Goal: Information Seeking & Learning: Learn about a topic

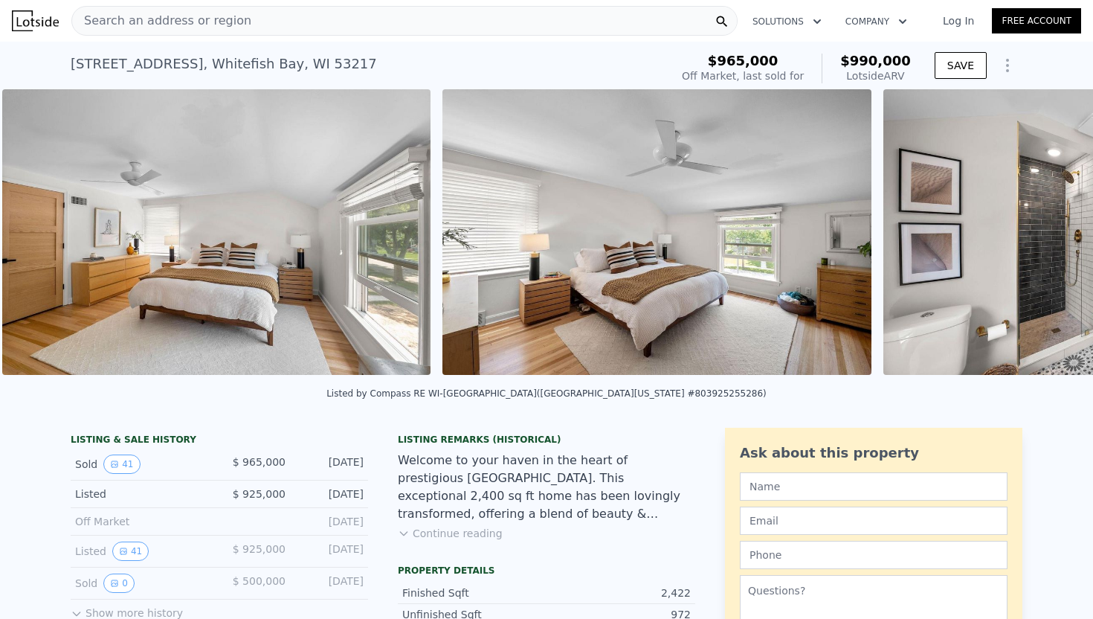
scroll to position [0, 9537]
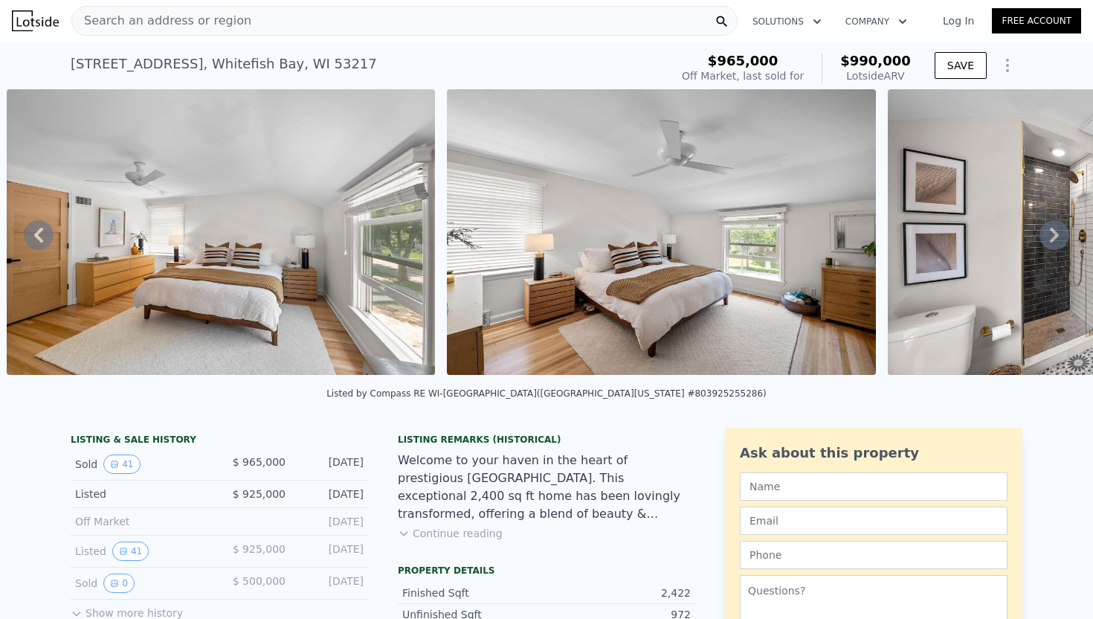
click at [166, 12] on span "Search an address or region" at bounding box center [161, 21] width 179 height 18
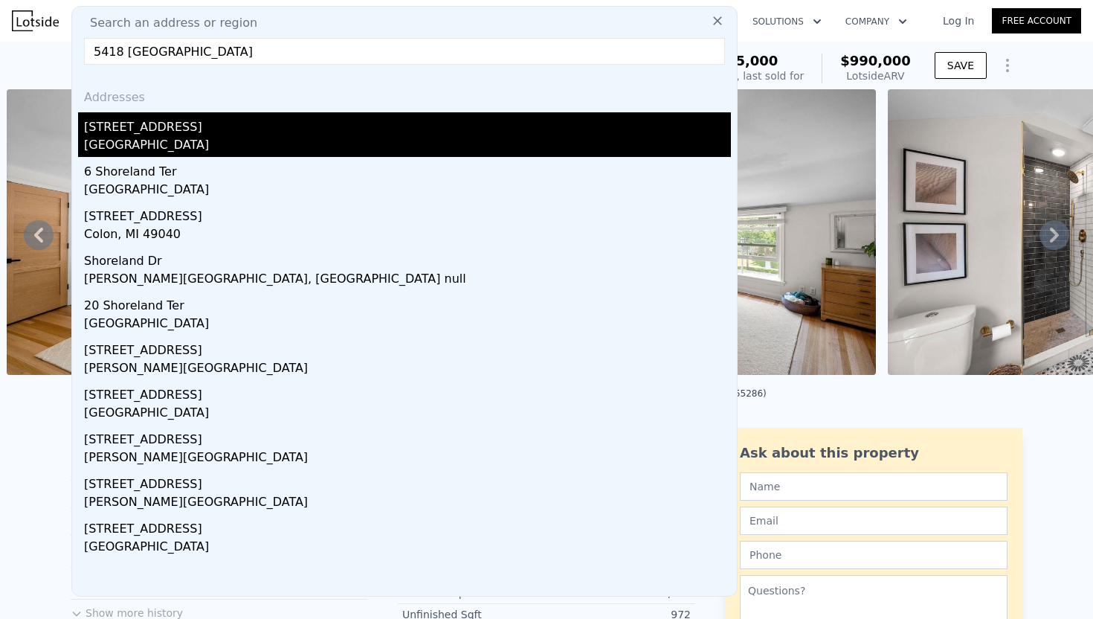
type input "5418 [GEOGRAPHIC_DATA]"
click at [263, 139] on div "[GEOGRAPHIC_DATA]" at bounding box center [407, 146] width 647 height 21
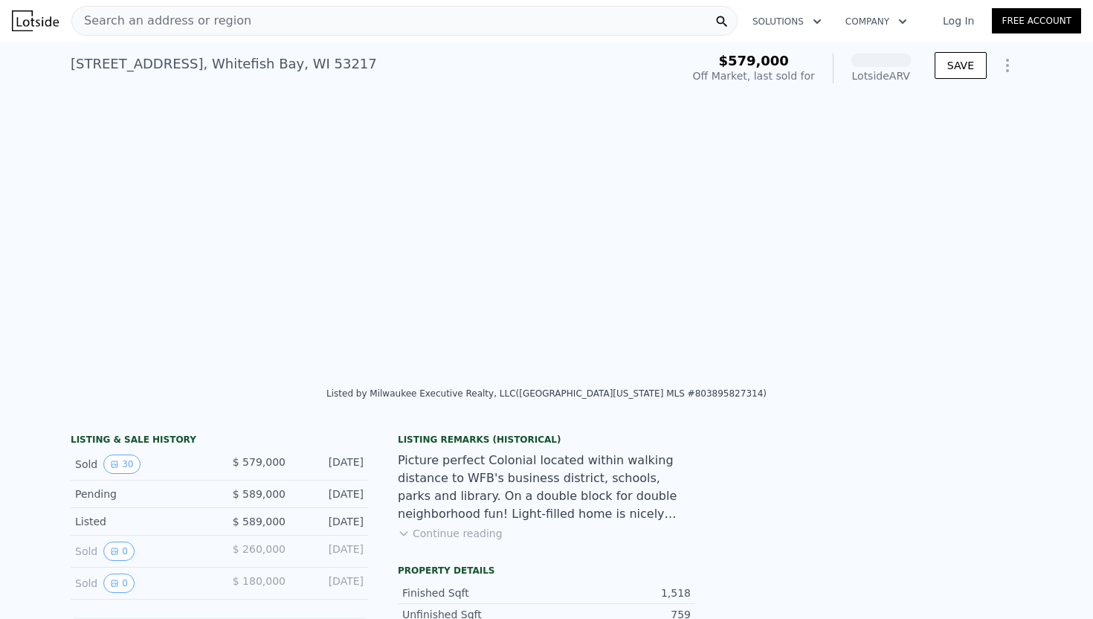
scroll to position [0, 9525]
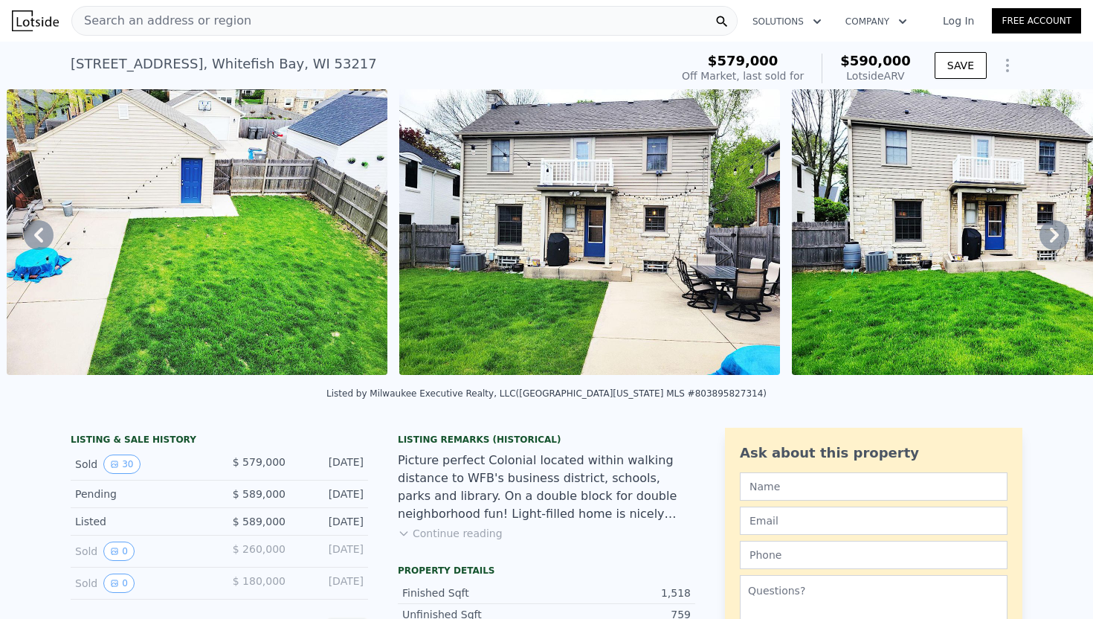
click at [1059, 236] on icon at bounding box center [1054, 235] width 30 height 30
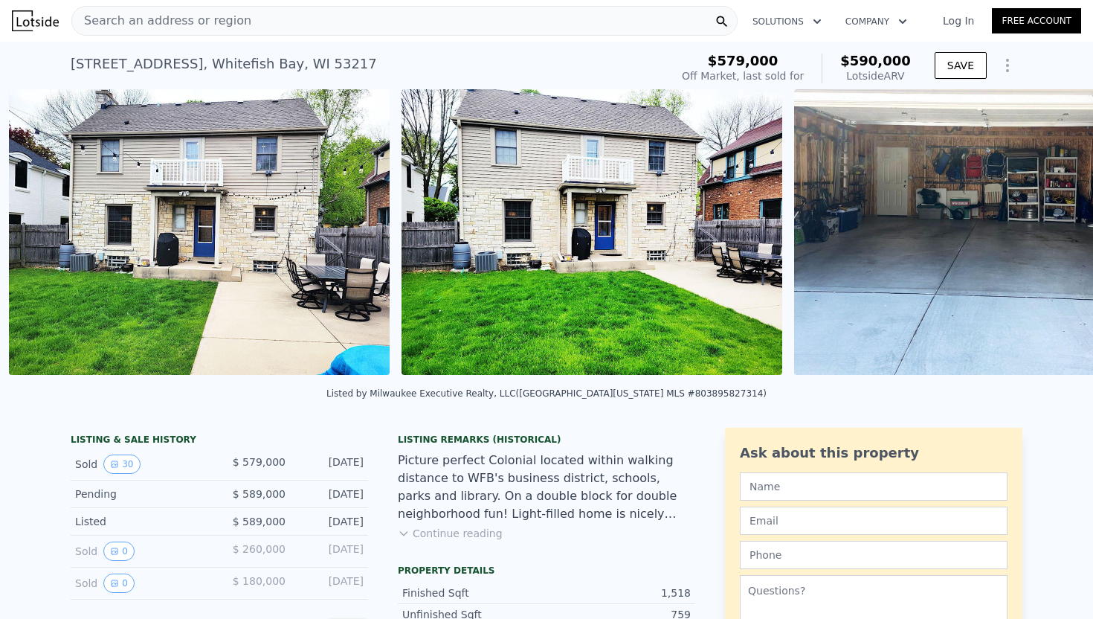
scroll to position [0, 9918]
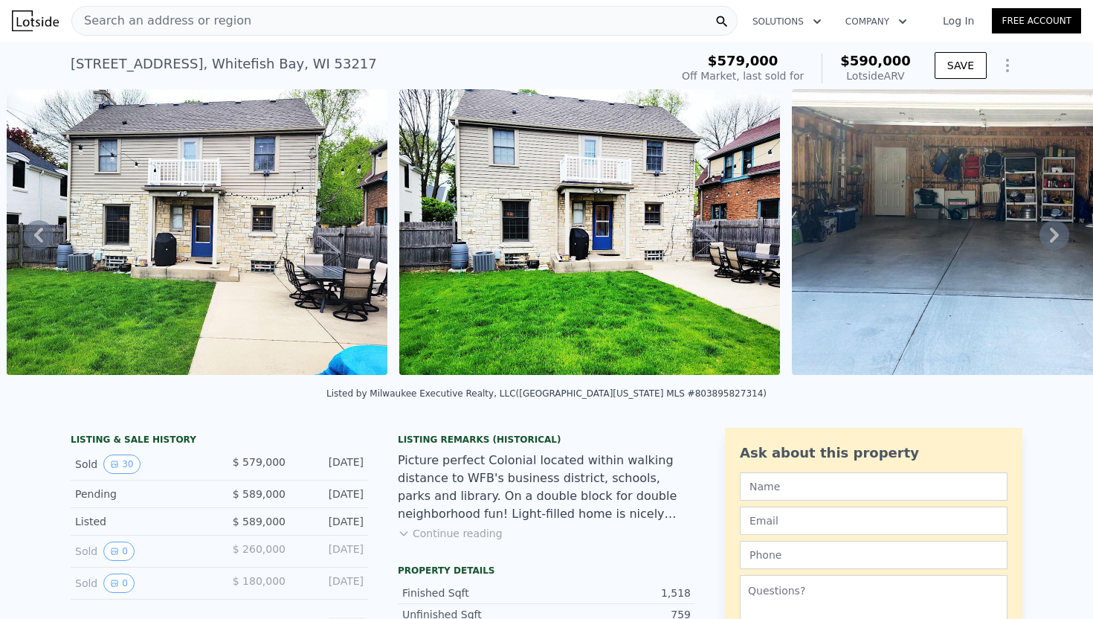
click at [1059, 236] on icon at bounding box center [1054, 235] width 30 height 30
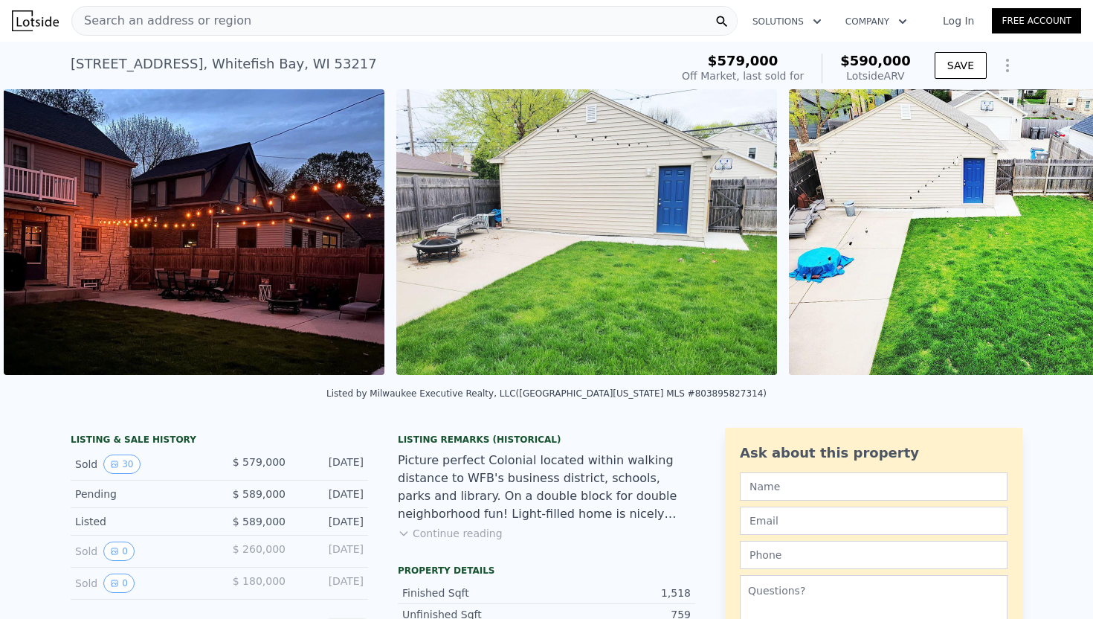
scroll to position [0, 8845]
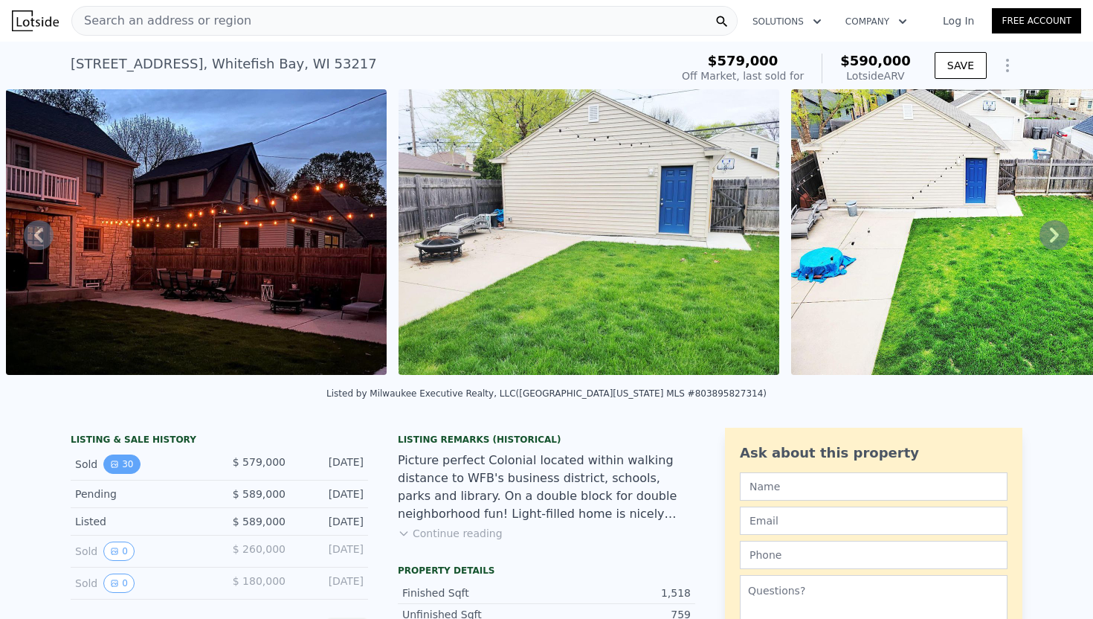
click at [120, 465] on button "30" at bounding box center [121, 463] width 36 height 19
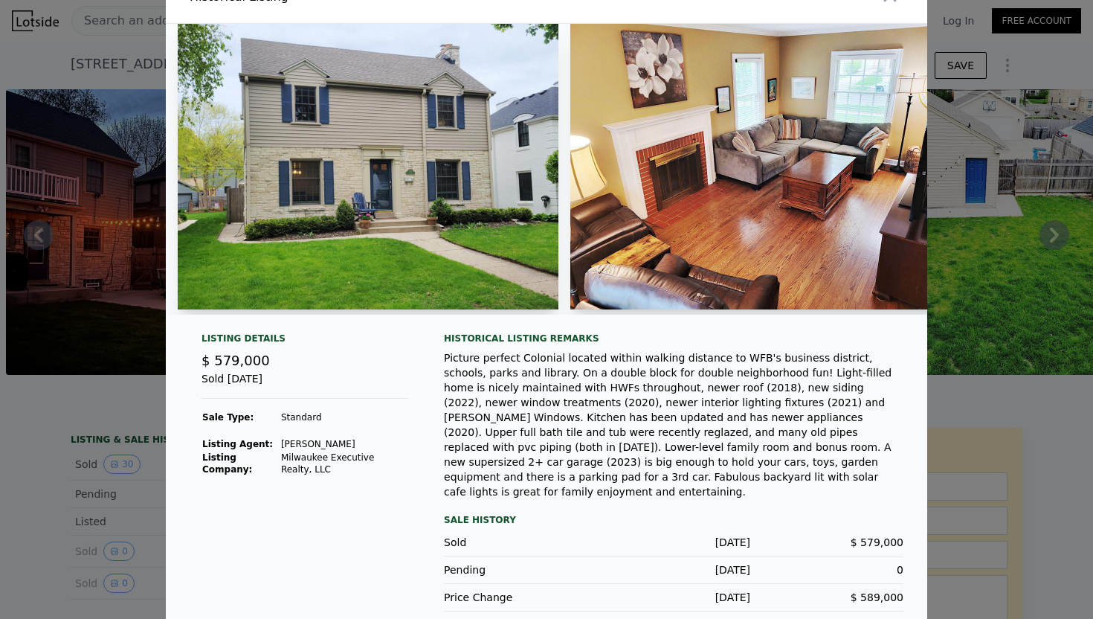
scroll to position [0, 0]
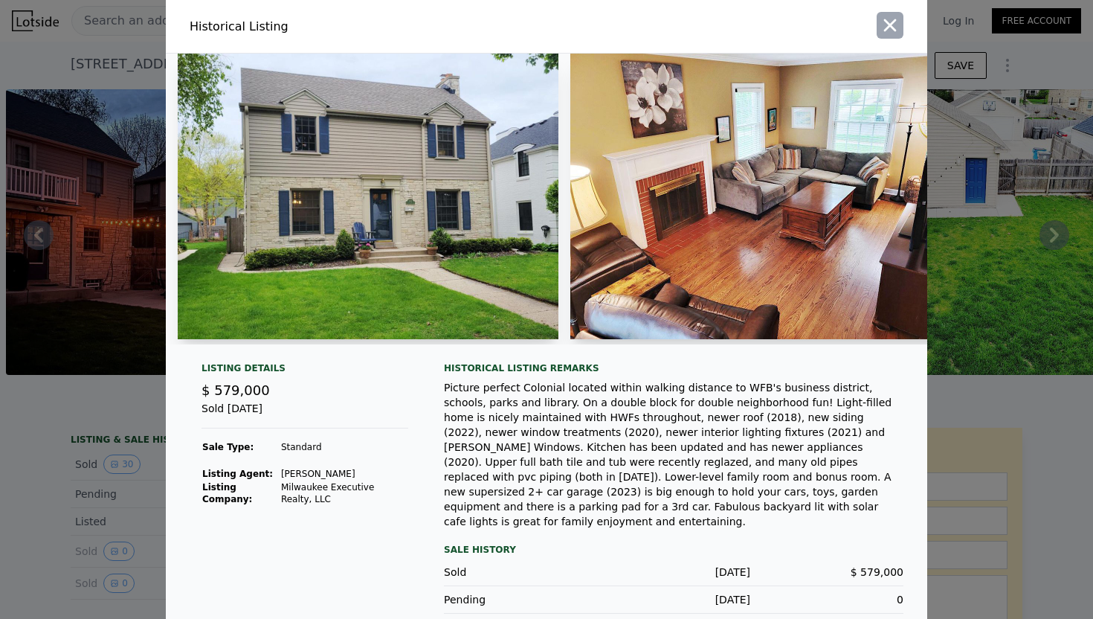
click at [887, 16] on icon "button" at bounding box center [890, 25] width 21 height 21
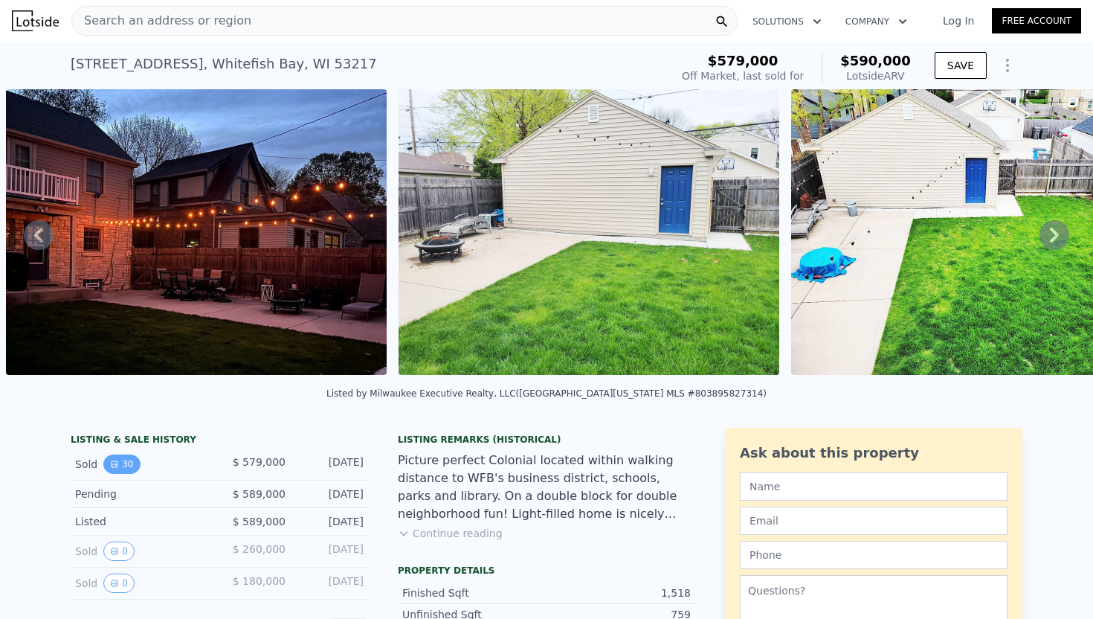
click at [123, 457] on button "30" at bounding box center [121, 463] width 36 height 19
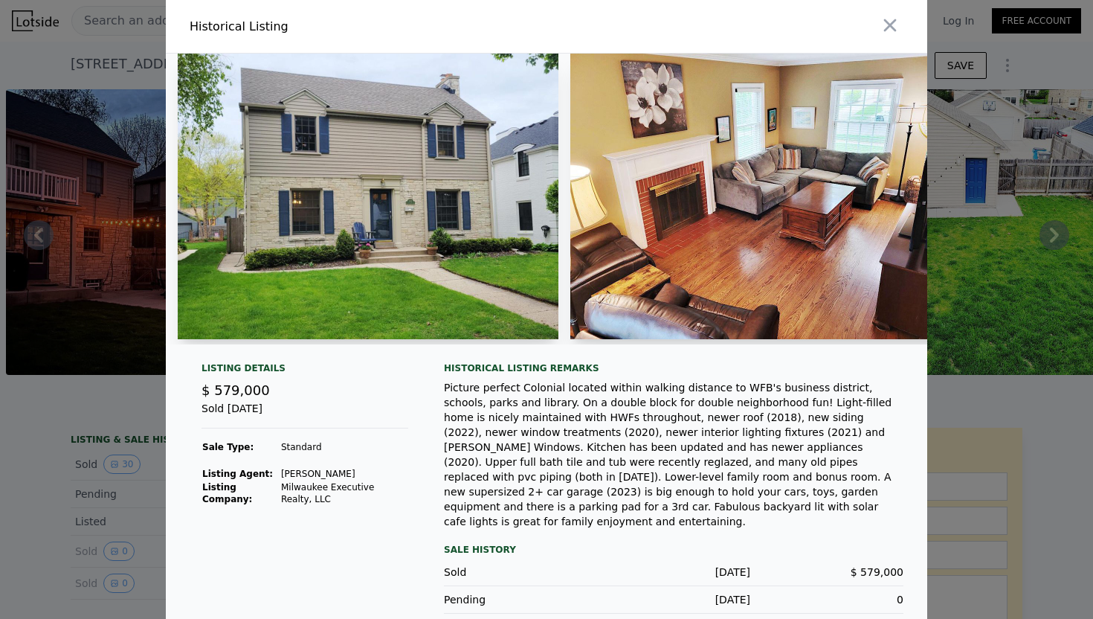
click at [798, 233] on img at bounding box center [760, 196] width 381 height 285
click at [693, 223] on img at bounding box center [760, 196] width 381 height 285
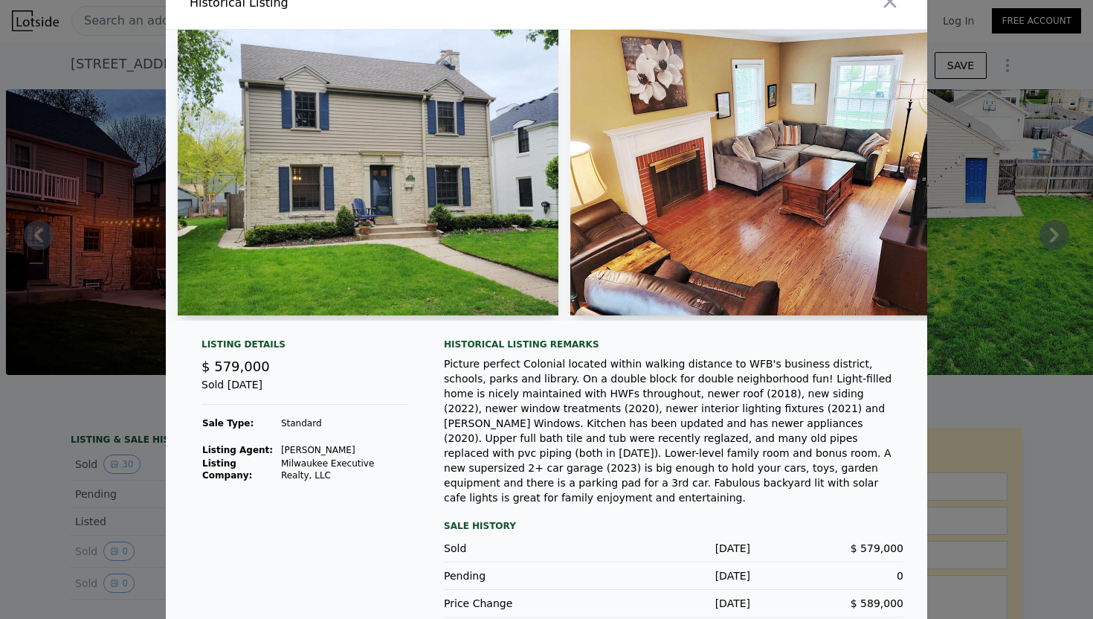
scroll to position [30, 0]
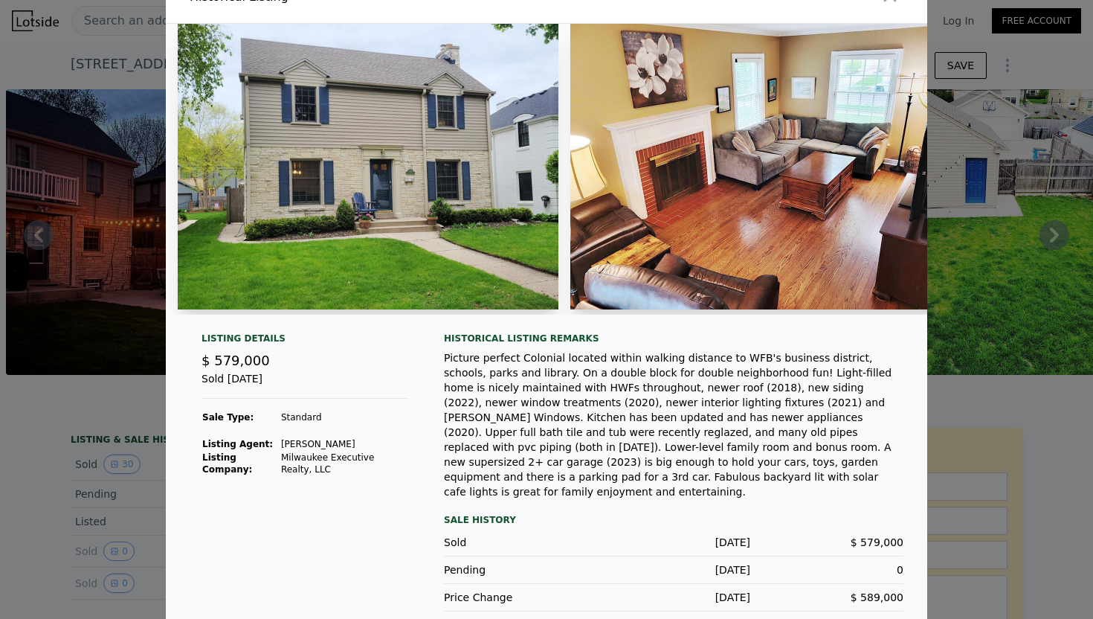
click at [1036, 187] on div at bounding box center [546, 309] width 1093 height 619
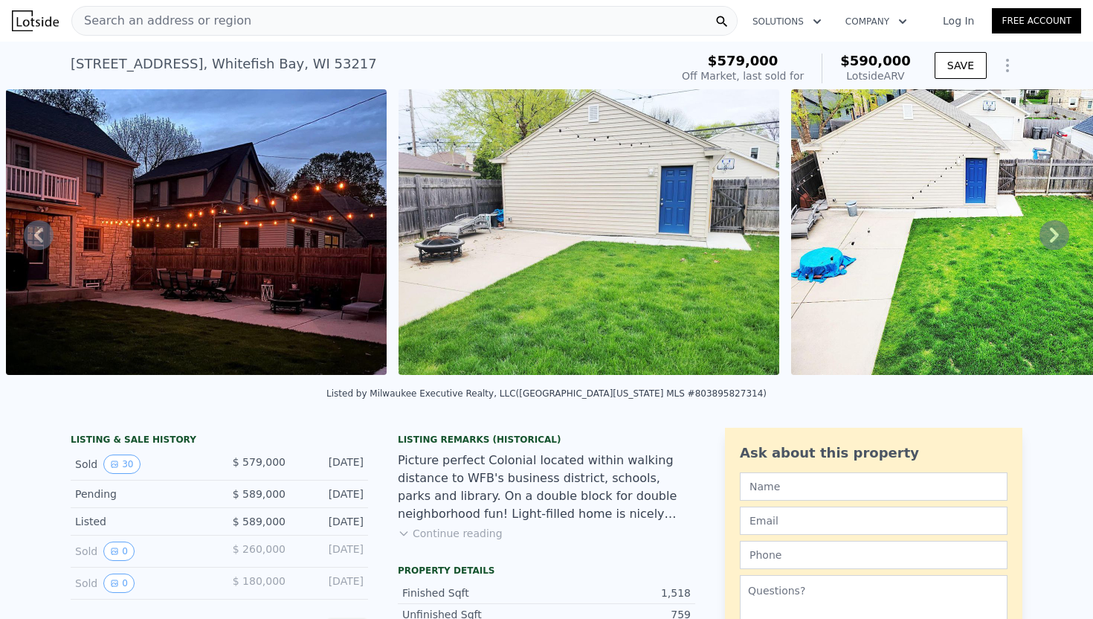
click at [1055, 235] on icon at bounding box center [1054, 235] width 9 height 15
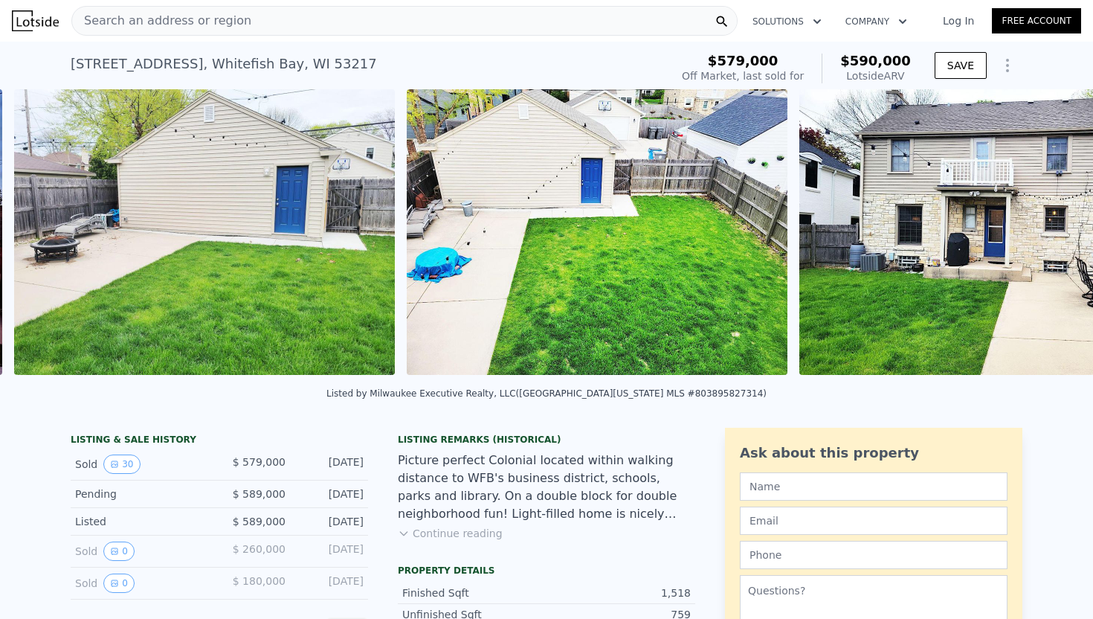
scroll to position [0, 9238]
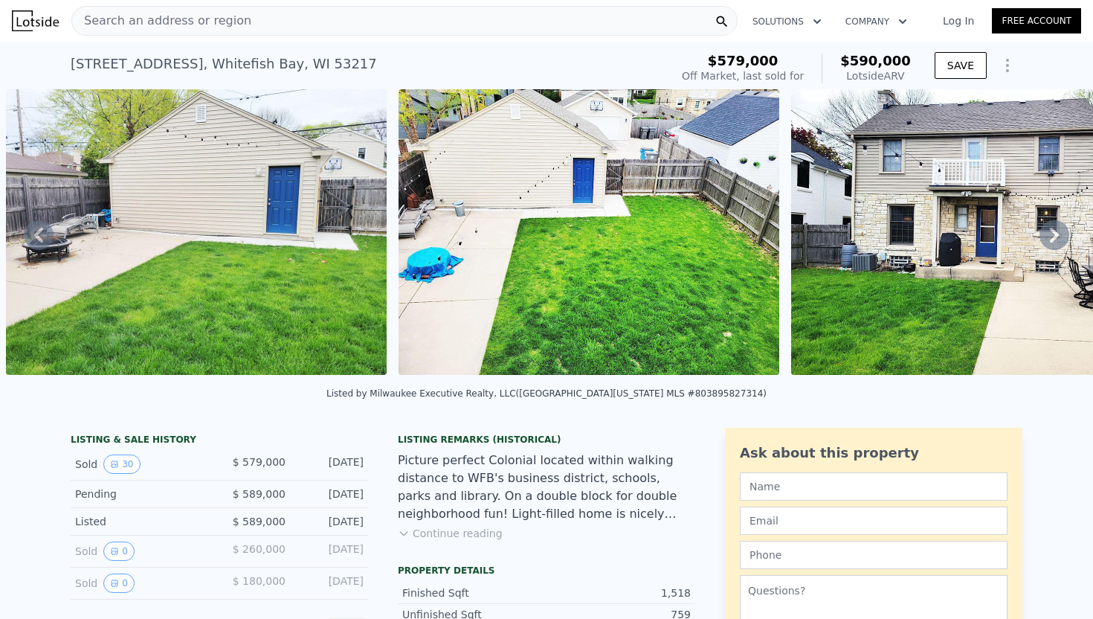
click at [1050, 228] on icon at bounding box center [1054, 235] width 9 height 15
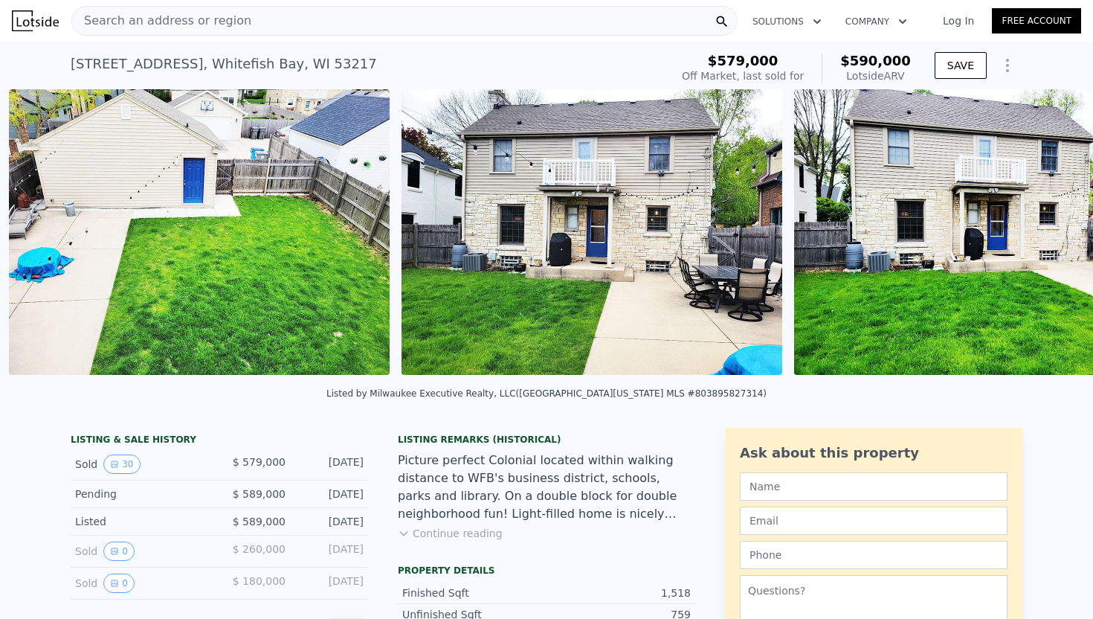
scroll to position [0, 9630]
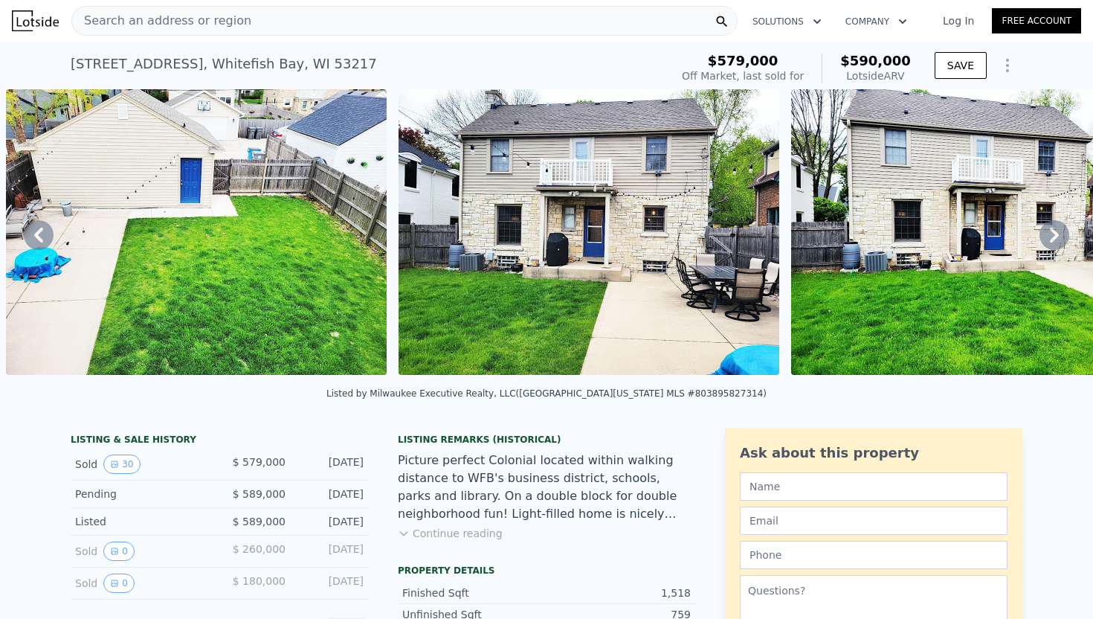
click at [1056, 234] on icon at bounding box center [1054, 235] width 9 height 15
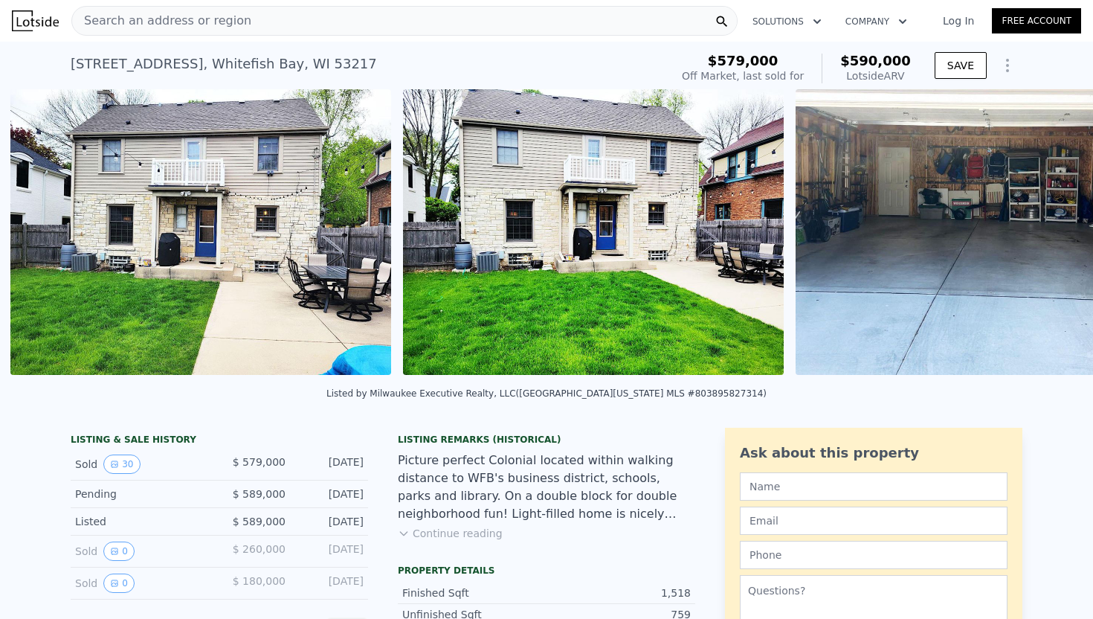
scroll to position [0, 10023]
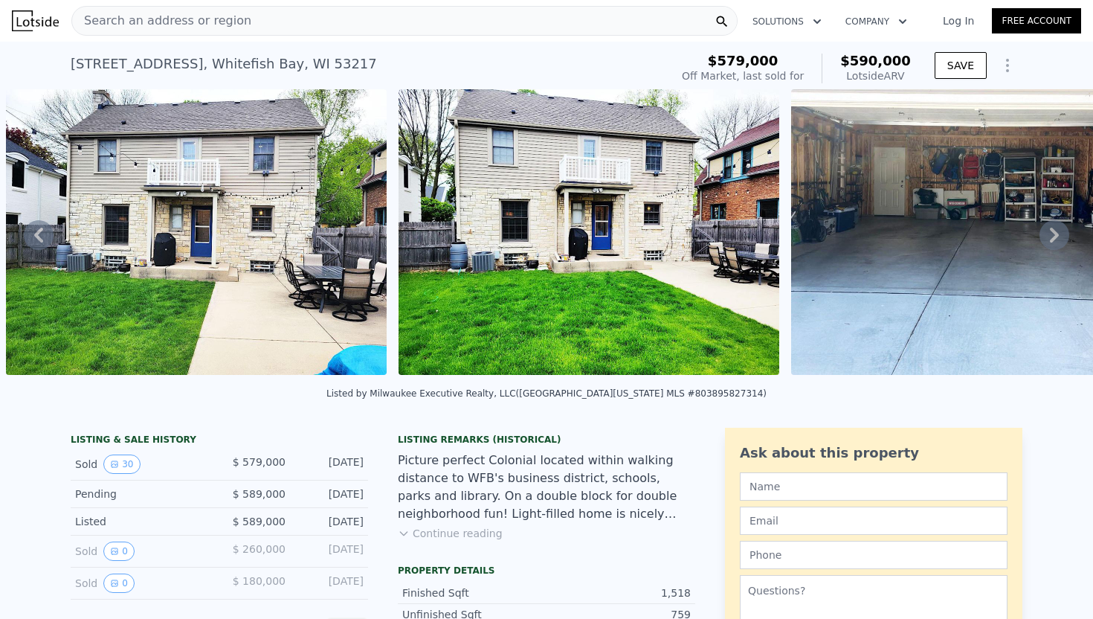
click at [1057, 240] on icon at bounding box center [1054, 235] width 30 height 30
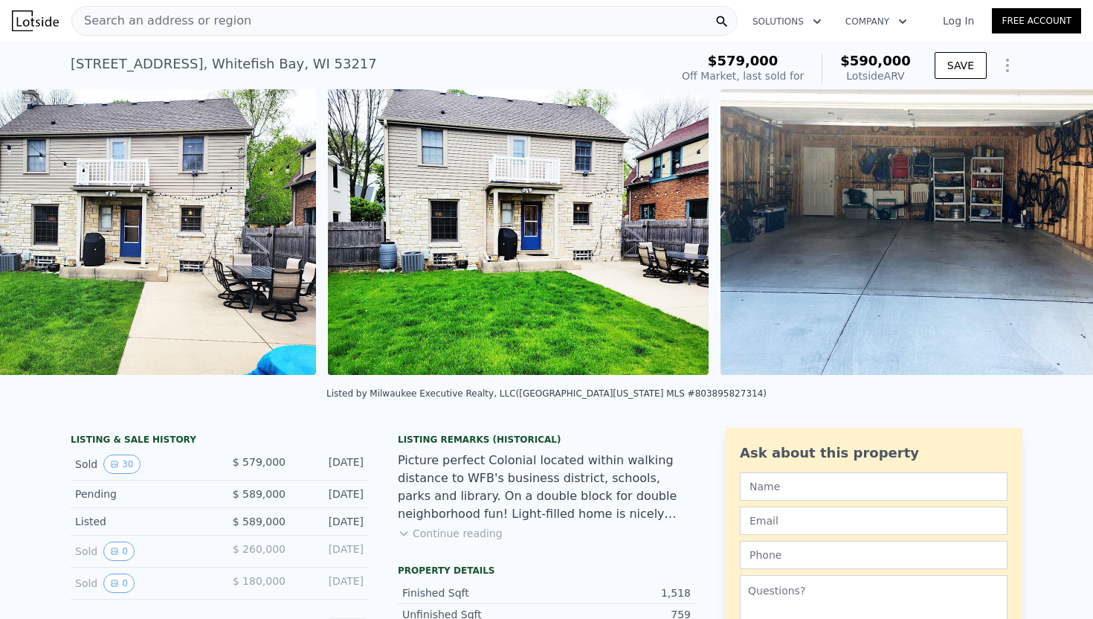
scroll to position [0, 10108]
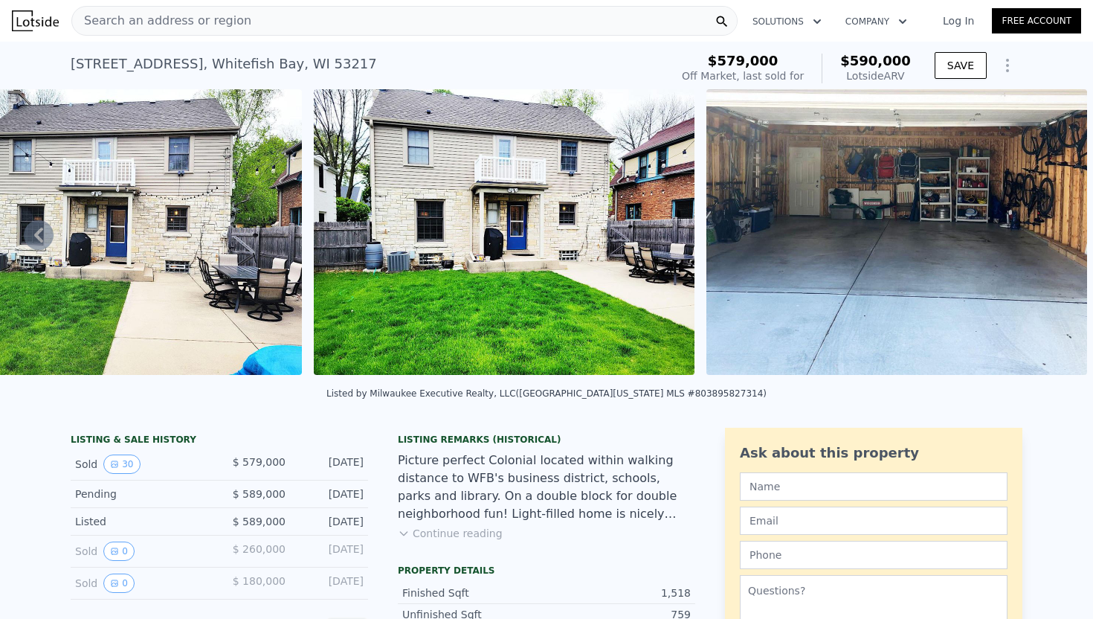
click at [1057, 240] on img at bounding box center [896, 231] width 381 height 285
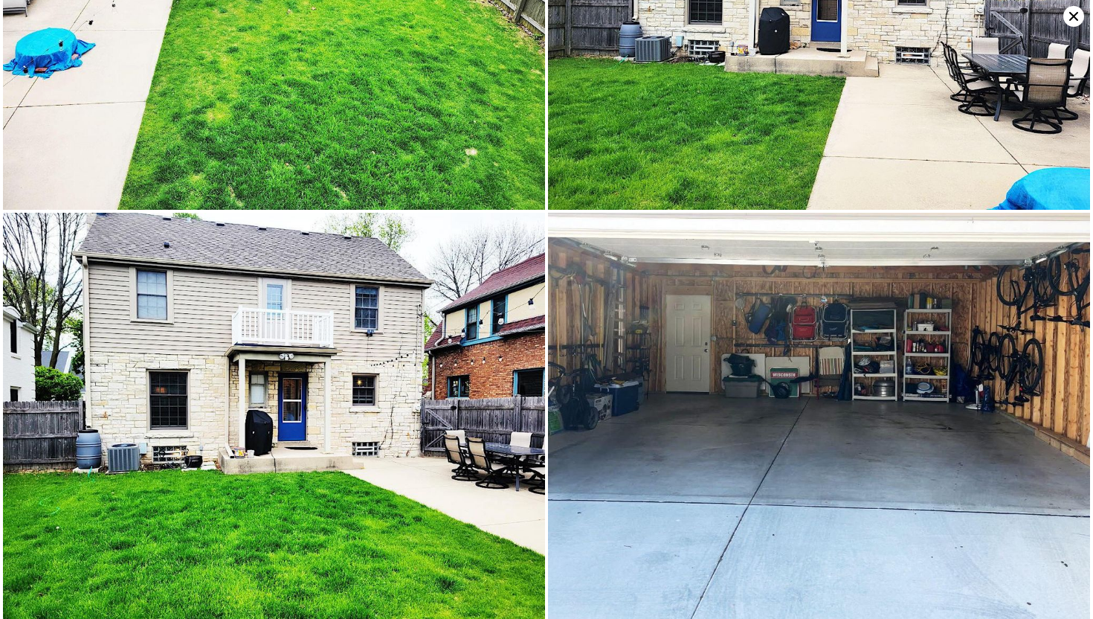
scroll to position [5520, 0]
click at [1067, 22] on icon at bounding box center [1073, 16] width 21 height 21
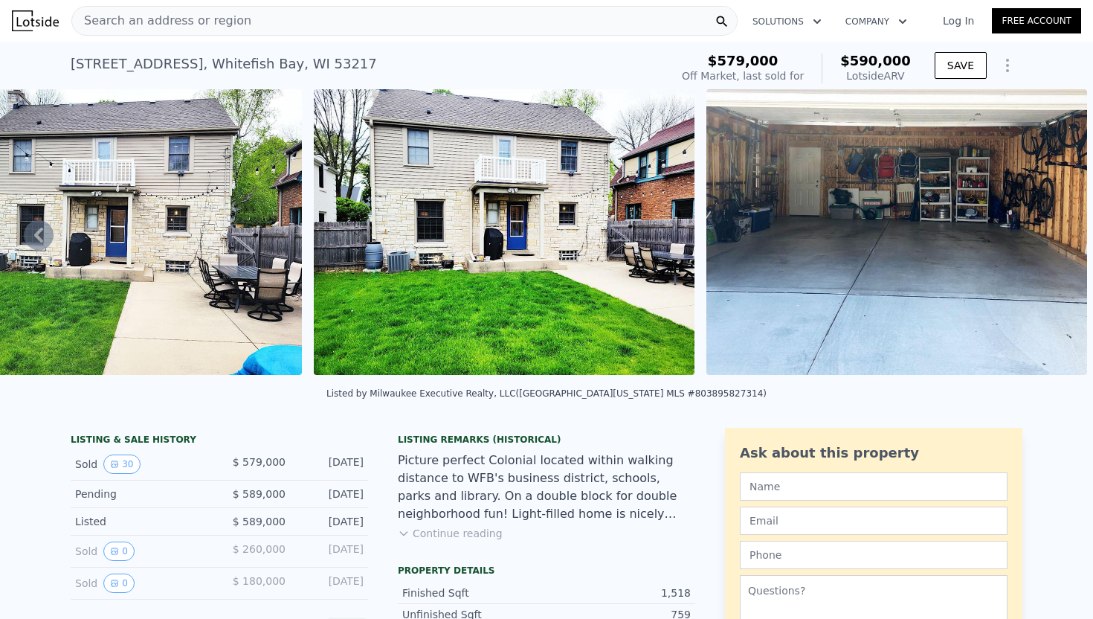
click at [471, 16] on div "Search an address or region" at bounding box center [404, 21] width 666 height 30
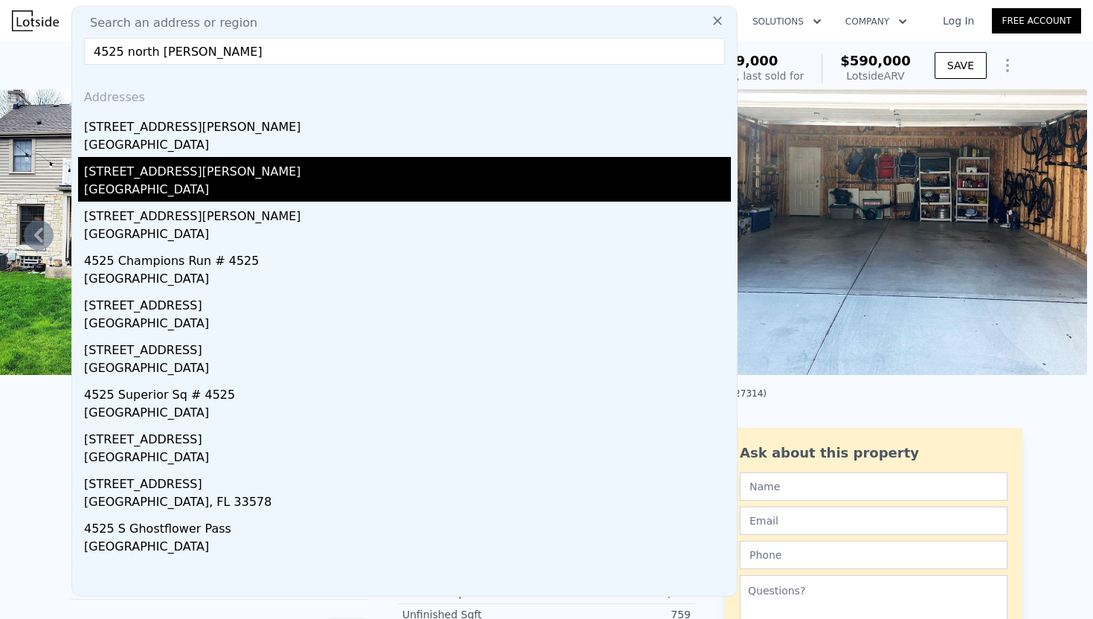
type input "4525 north [PERSON_NAME]"
click at [437, 185] on div "[GEOGRAPHIC_DATA]" at bounding box center [407, 191] width 647 height 21
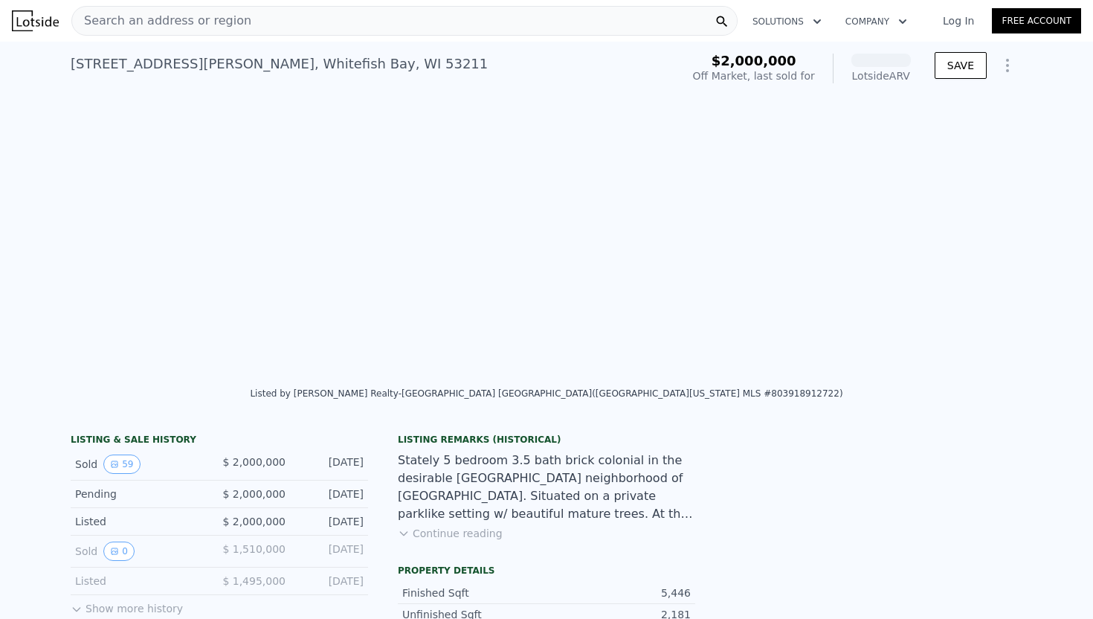
scroll to position [0, 10206]
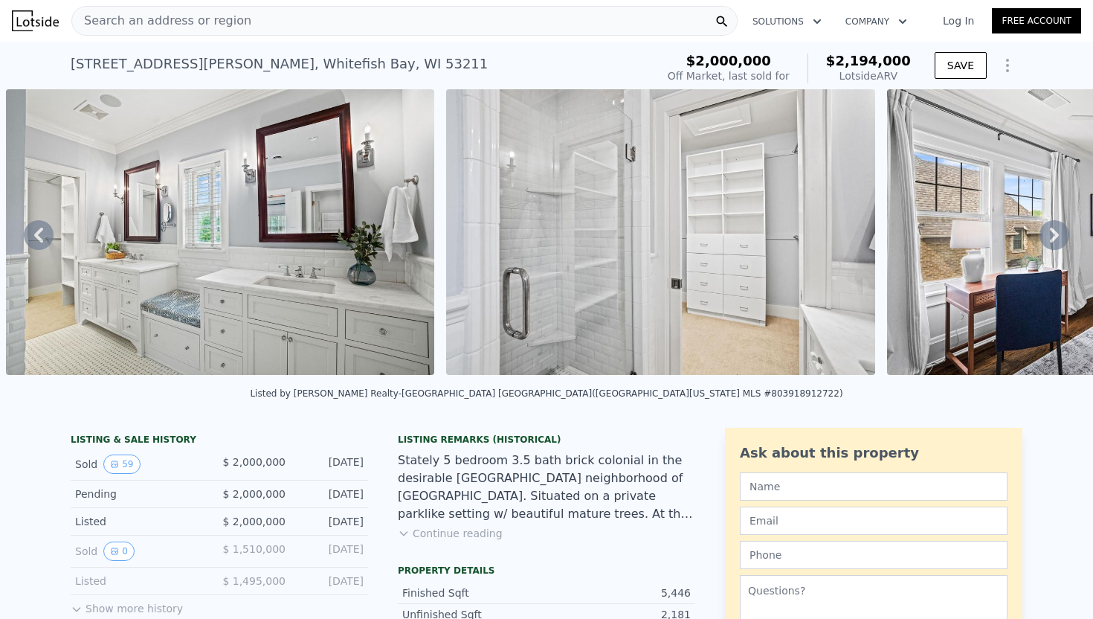
click at [1048, 229] on icon at bounding box center [1054, 235] width 30 height 30
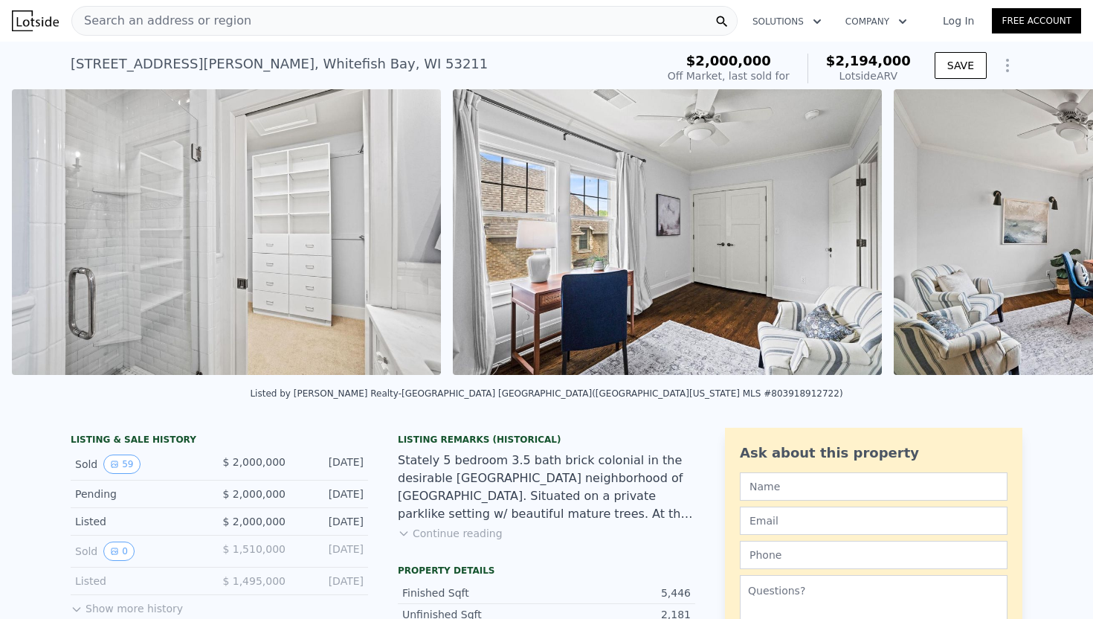
scroll to position [0, 10647]
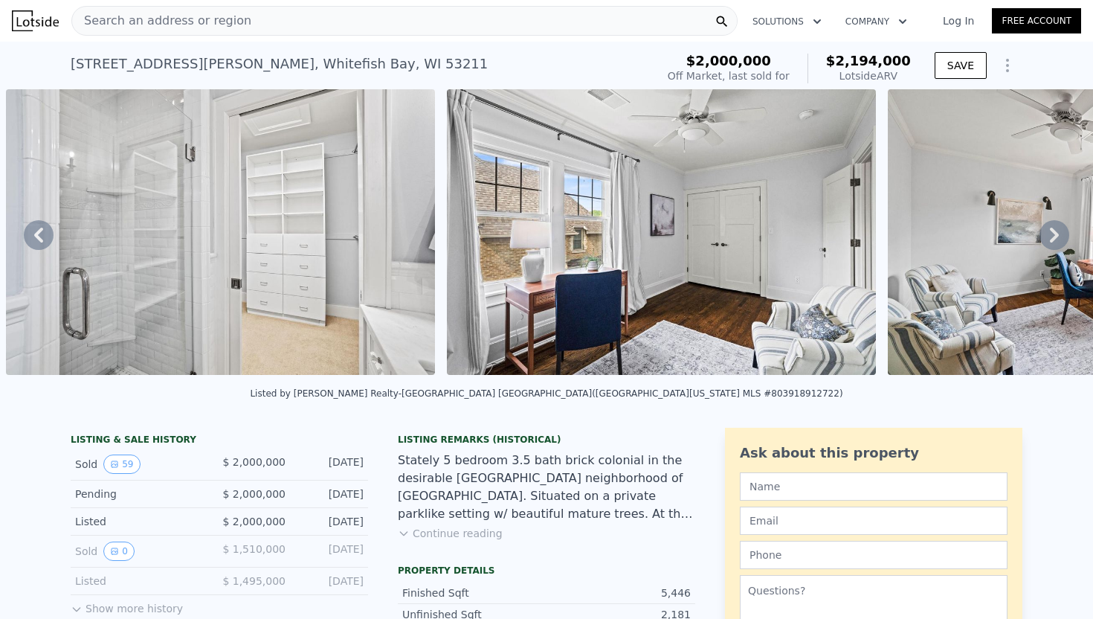
click at [1060, 234] on icon at bounding box center [1054, 235] width 30 height 30
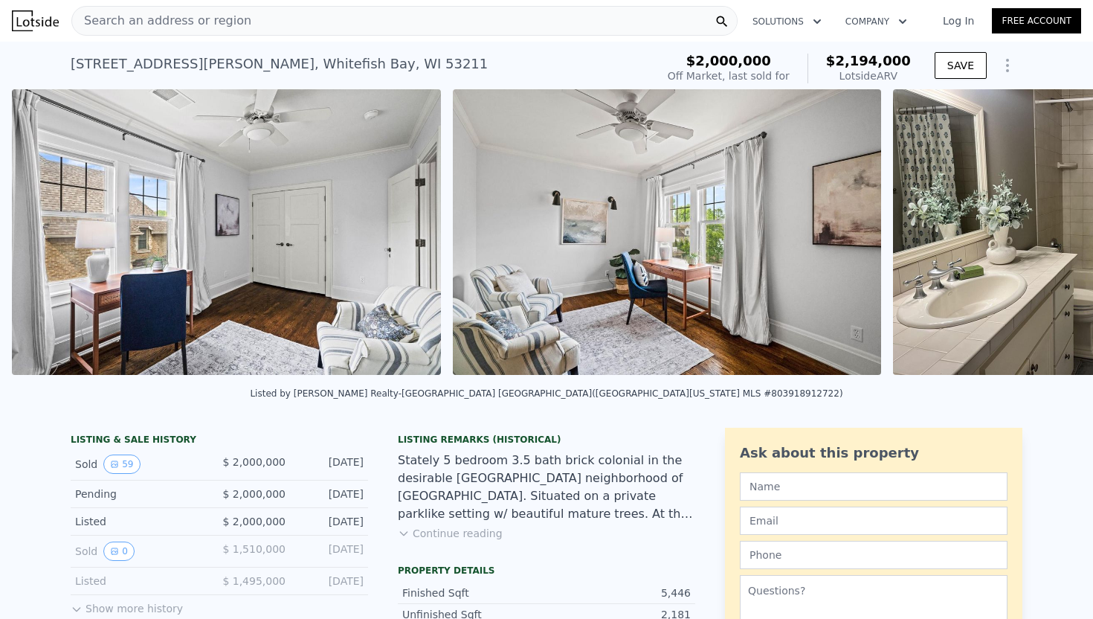
scroll to position [0, 11087]
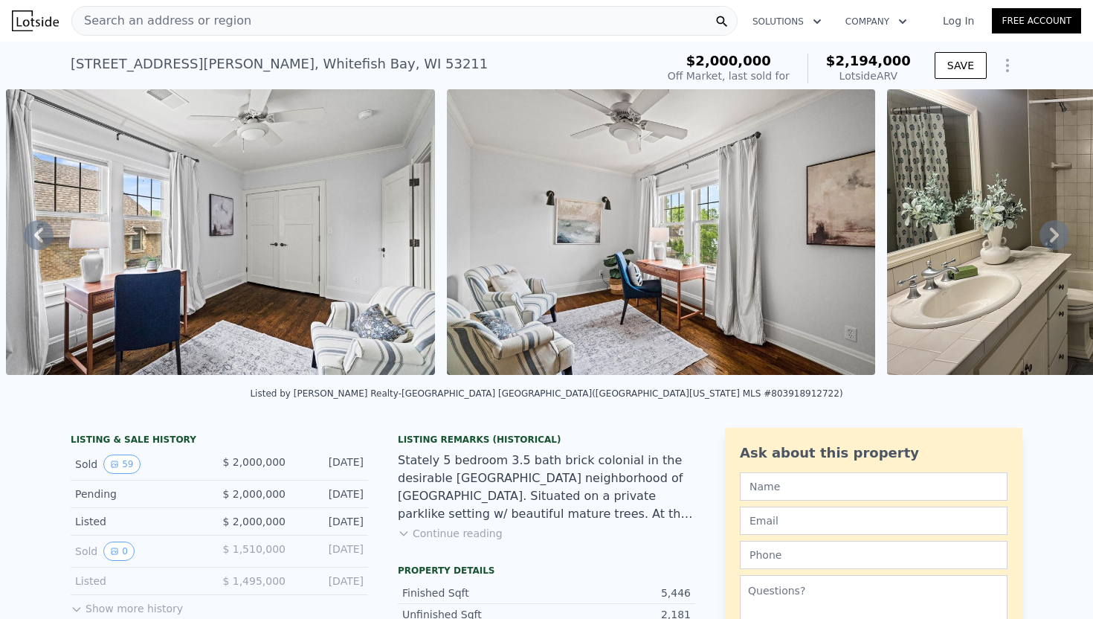
click at [1060, 234] on icon at bounding box center [1054, 235] width 30 height 30
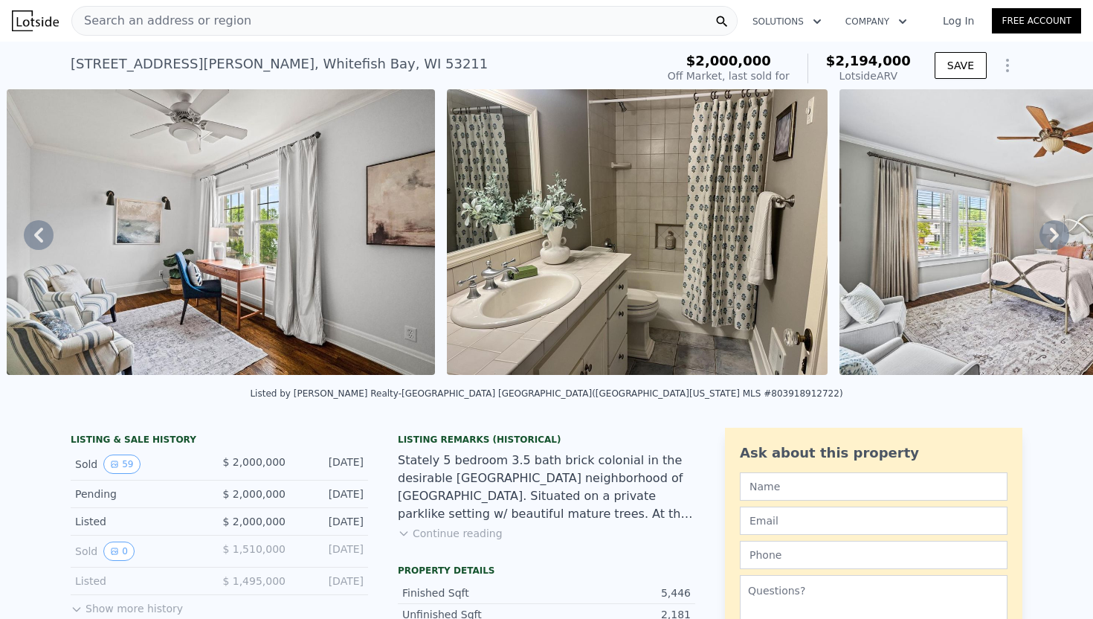
click at [1060, 234] on icon at bounding box center [1054, 235] width 30 height 30
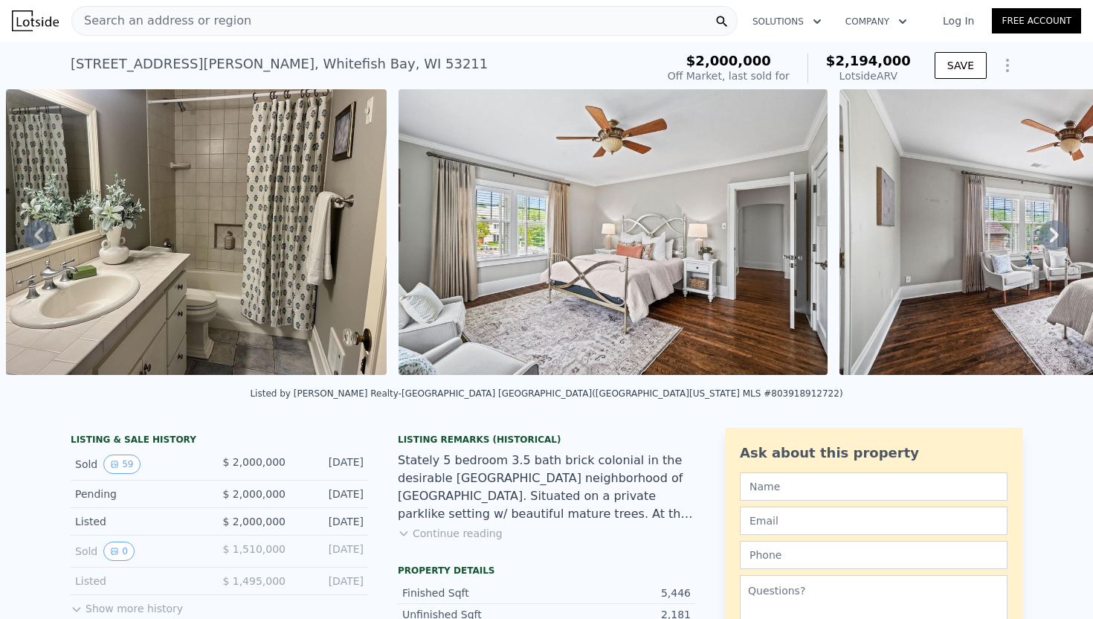
click at [1060, 234] on icon at bounding box center [1054, 235] width 30 height 30
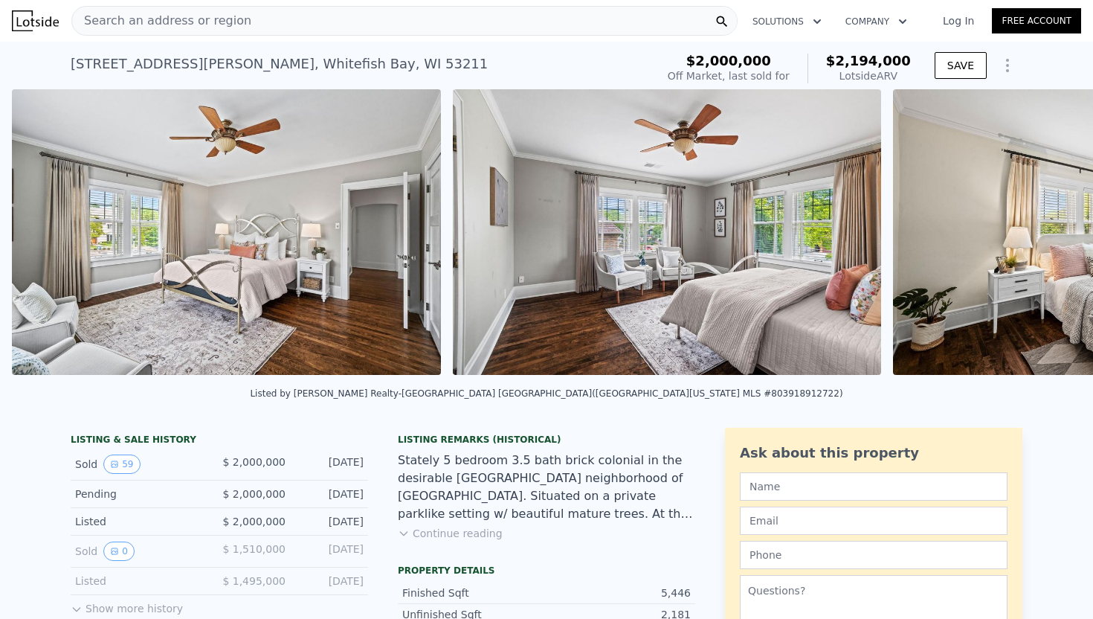
scroll to position [0, 12361]
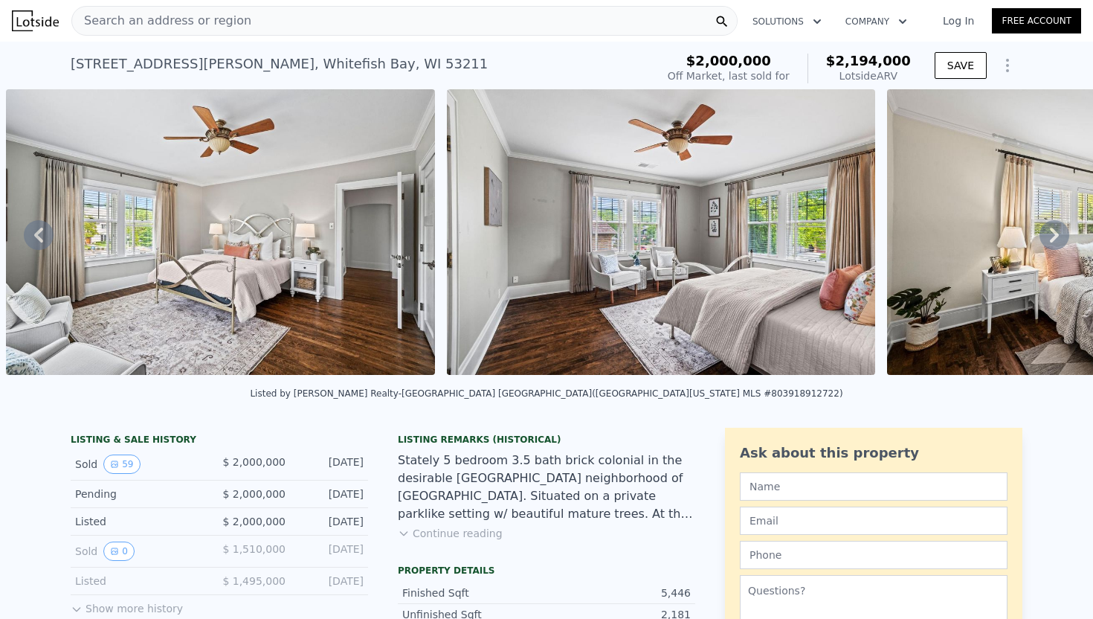
click at [1060, 234] on div "• + − • + − STREET VIEW Loading... SATELLITE VIEW" at bounding box center [546, 234] width 1093 height 291
click at [1054, 233] on icon at bounding box center [1054, 235] width 30 height 30
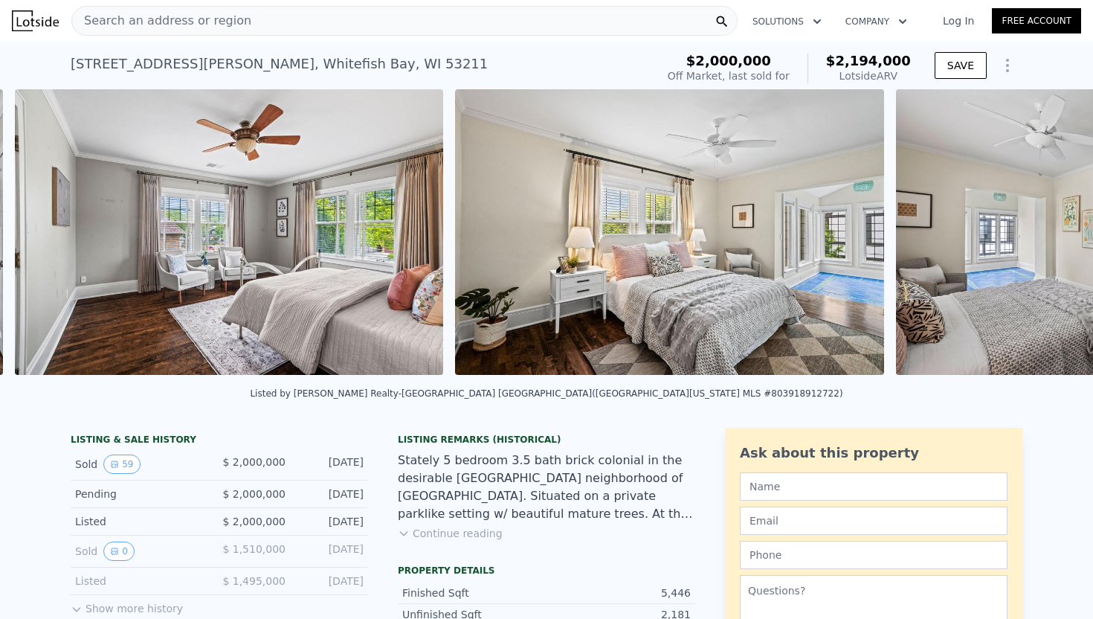
scroll to position [0, 12801]
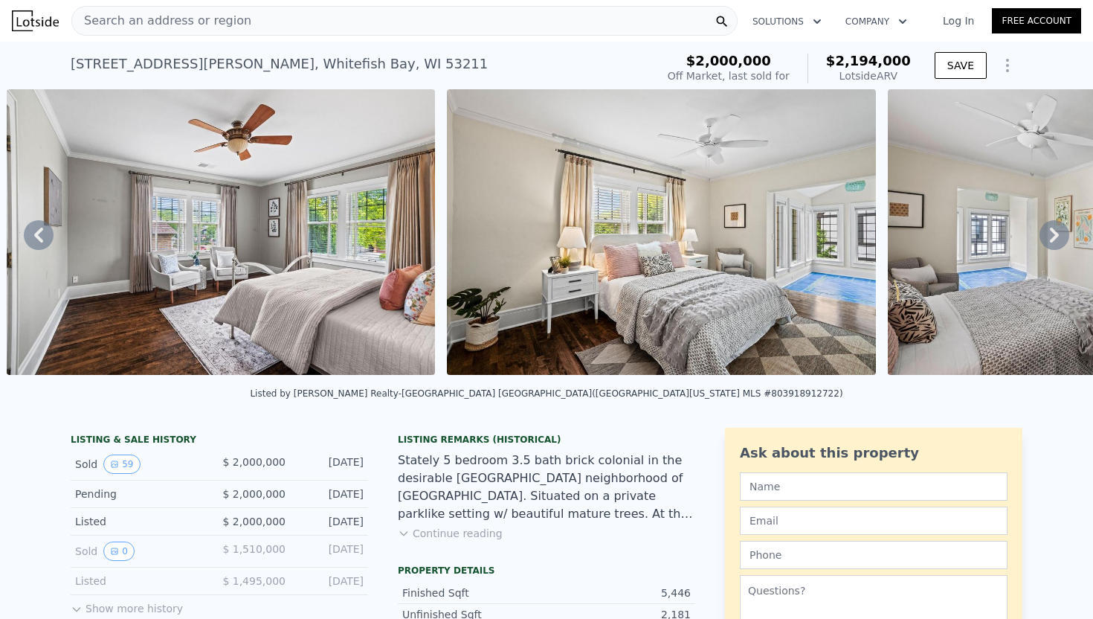
click at [1054, 233] on icon at bounding box center [1054, 235] width 30 height 30
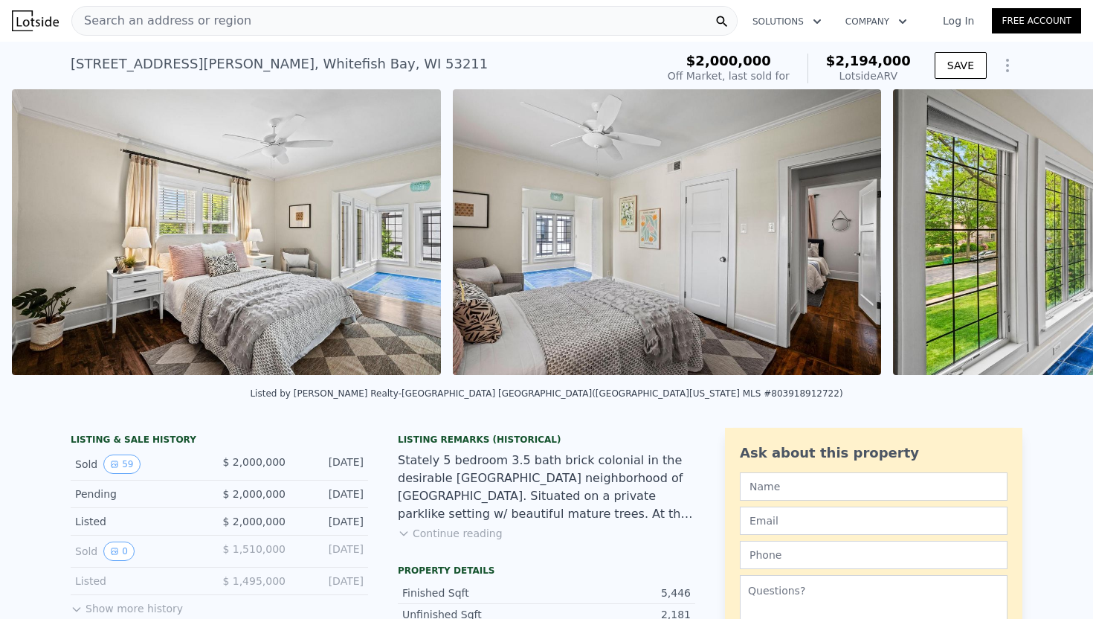
scroll to position [0, 13242]
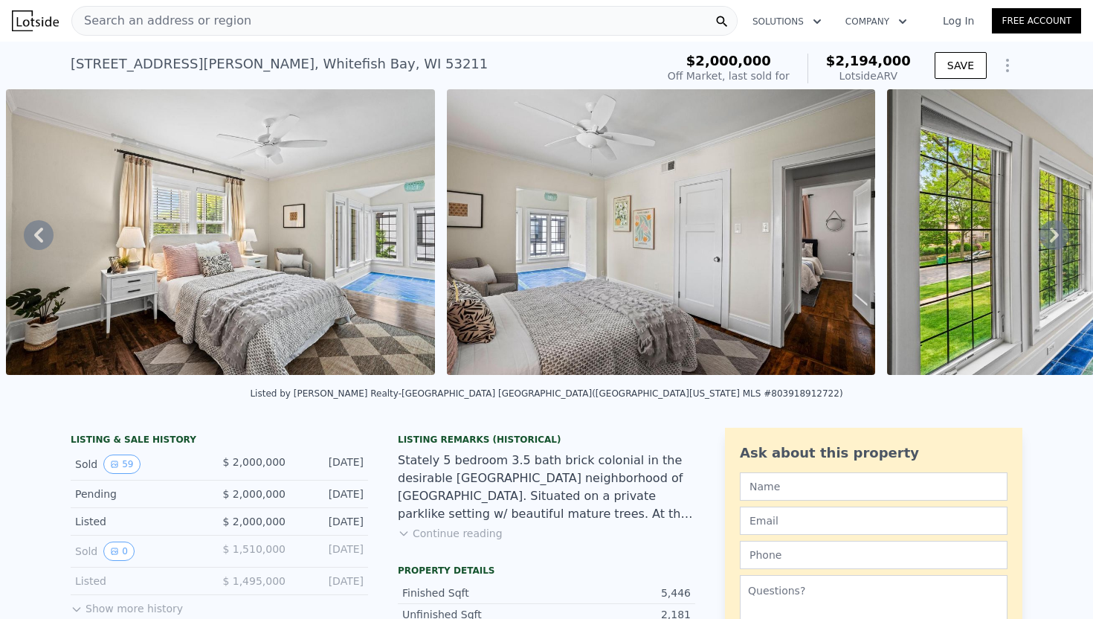
click at [1054, 233] on icon at bounding box center [1054, 235] width 30 height 30
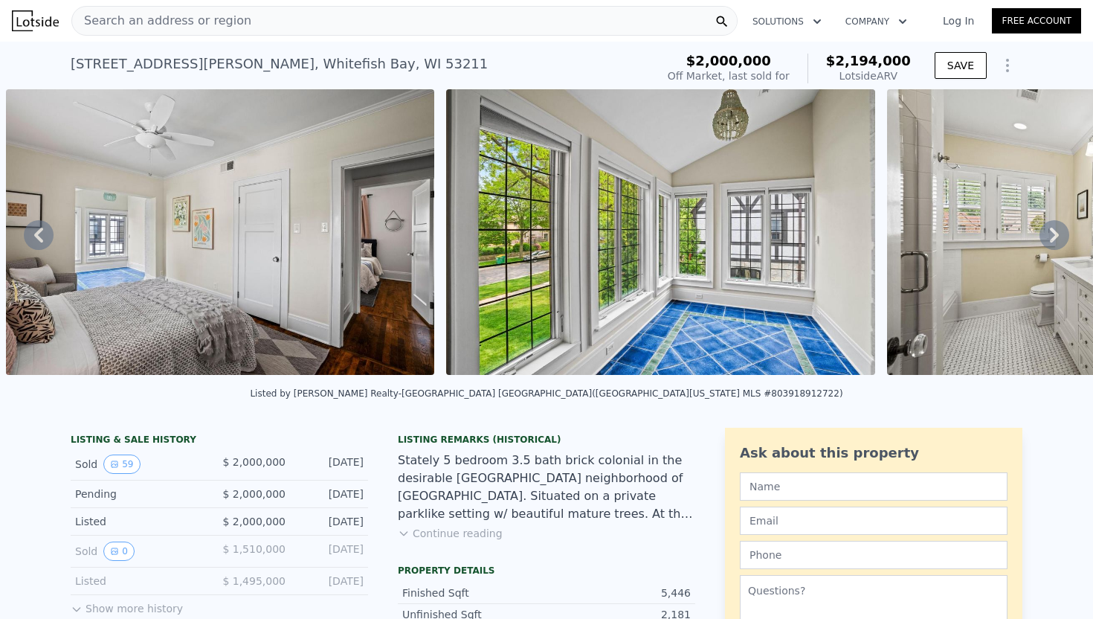
click at [1054, 233] on icon at bounding box center [1054, 235] width 30 height 30
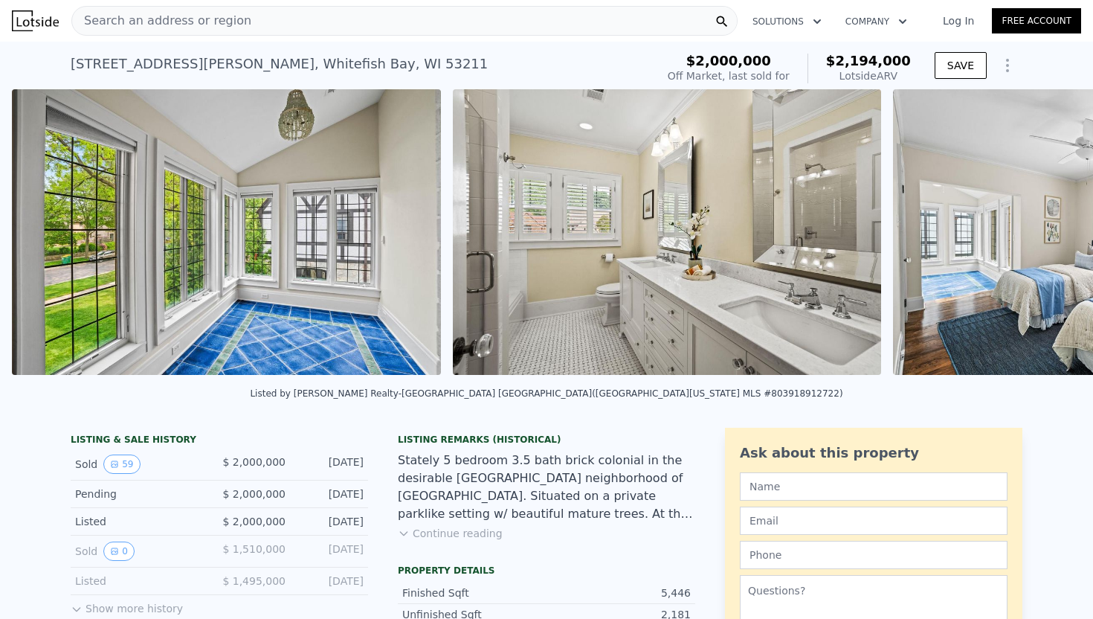
scroll to position [0, 14123]
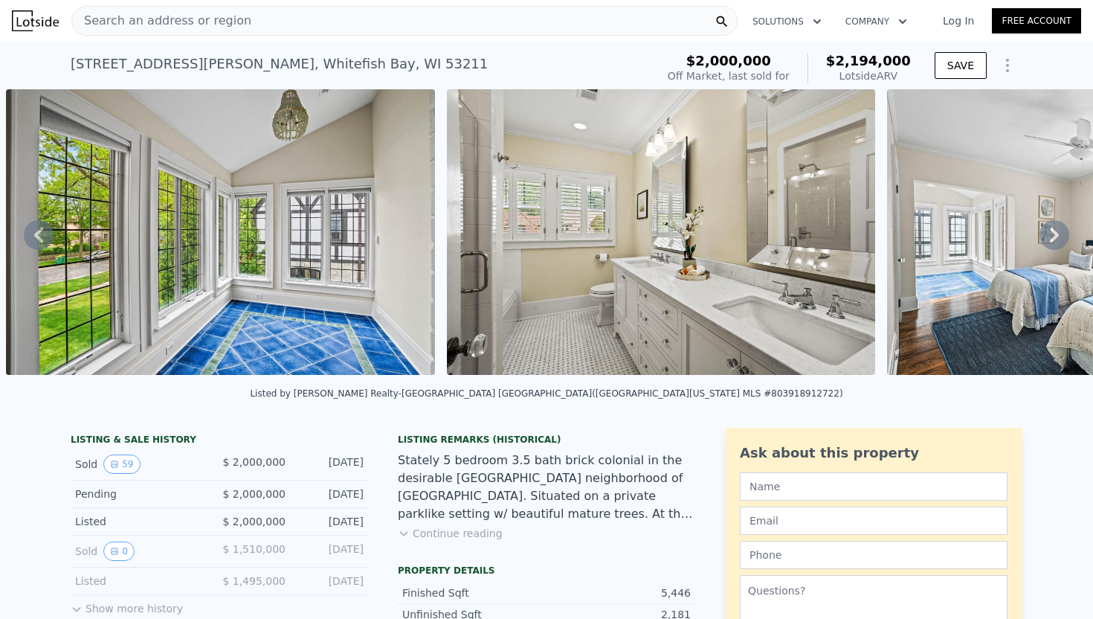
click at [1054, 233] on icon at bounding box center [1054, 235] width 30 height 30
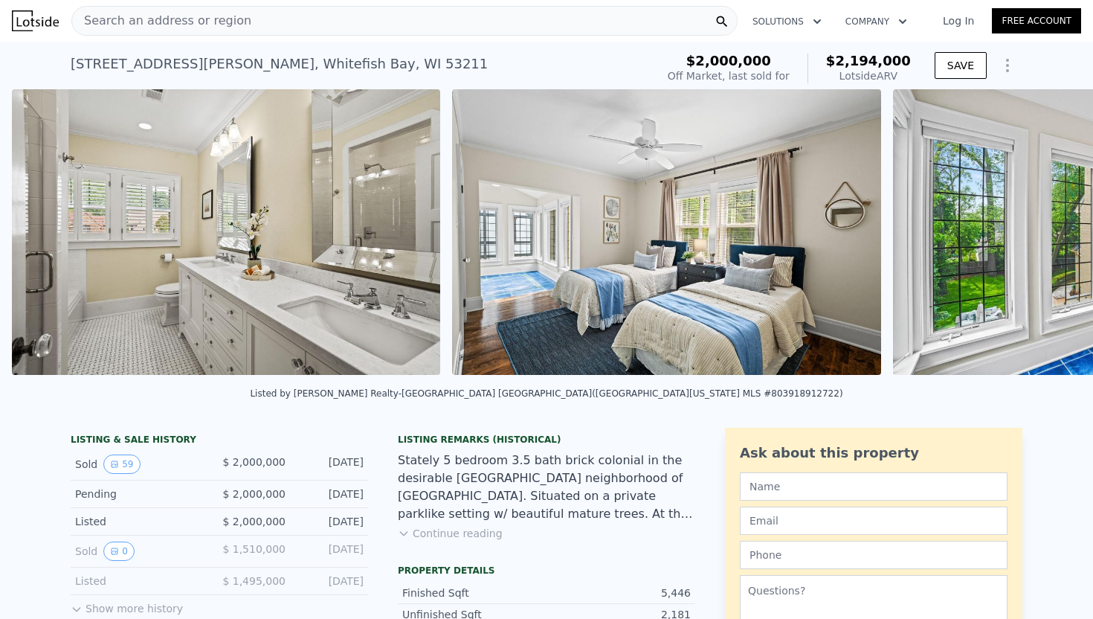
scroll to position [0, 14564]
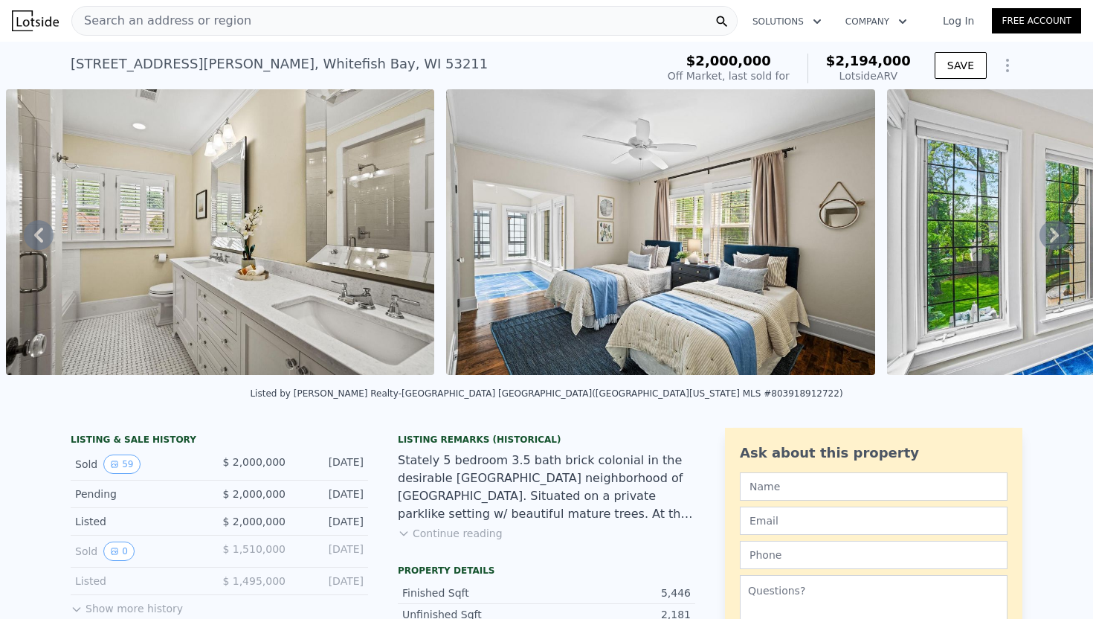
click at [1054, 233] on icon at bounding box center [1054, 235] width 30 height 30
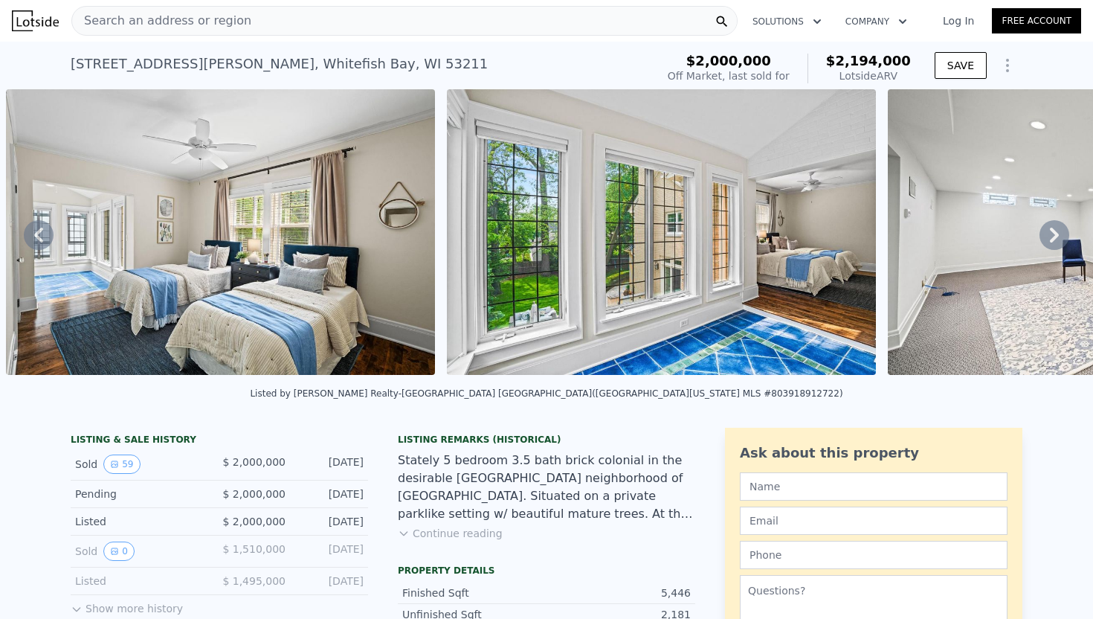
click at [1054, 233] on icon at bounding box center [1054, 235] width 30 height 30
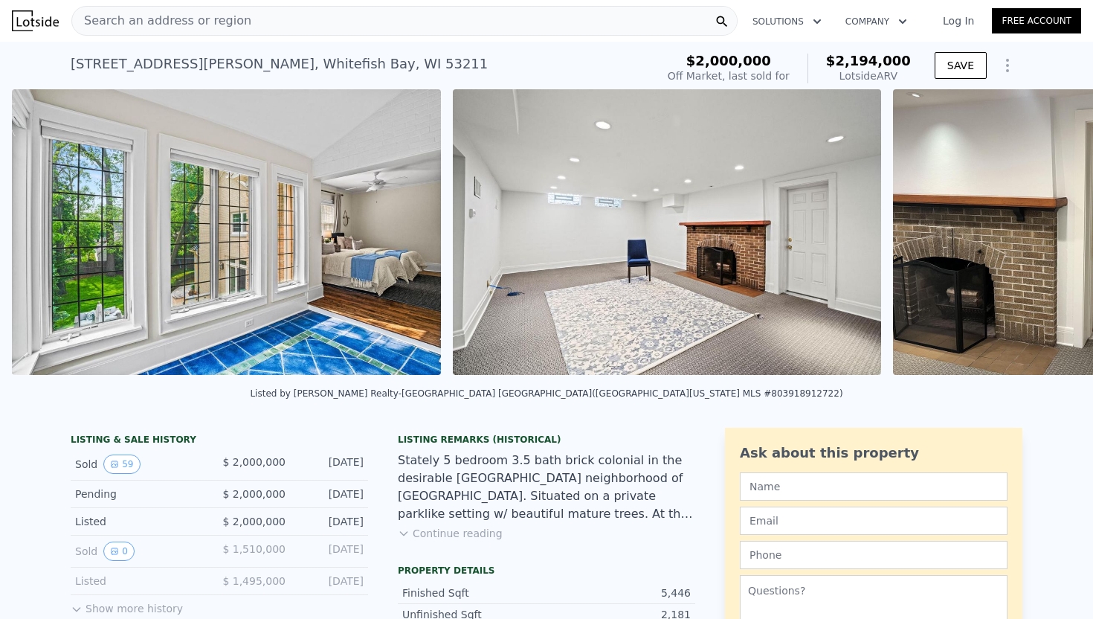
scroll to position [0, 15445]
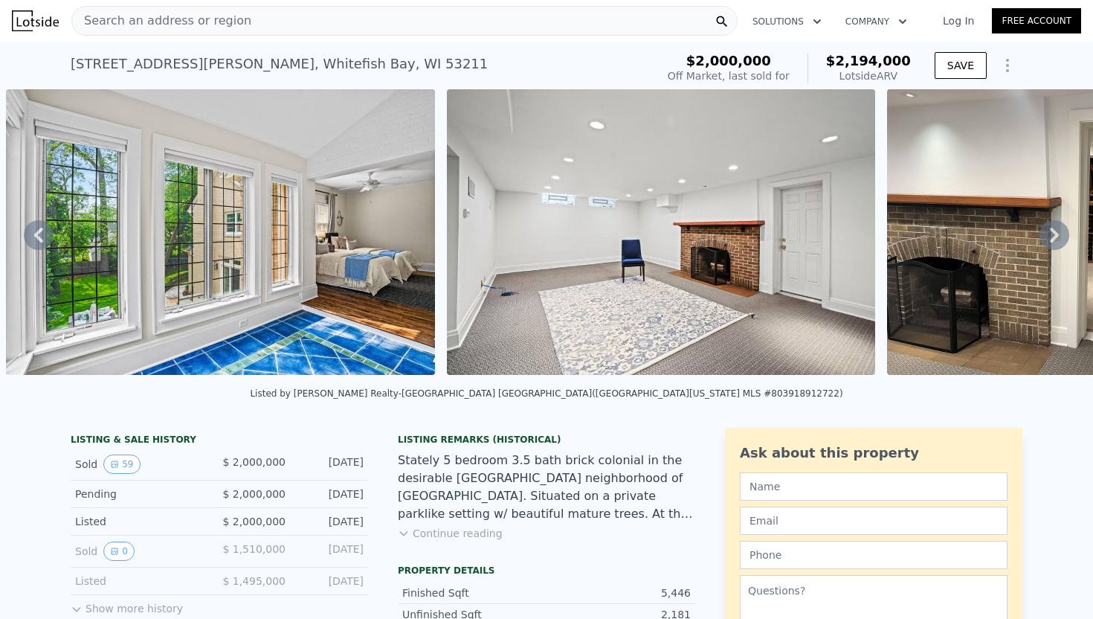
click at [1054, 233] on icon at bounding box center [1054, 235] width 30 height 30
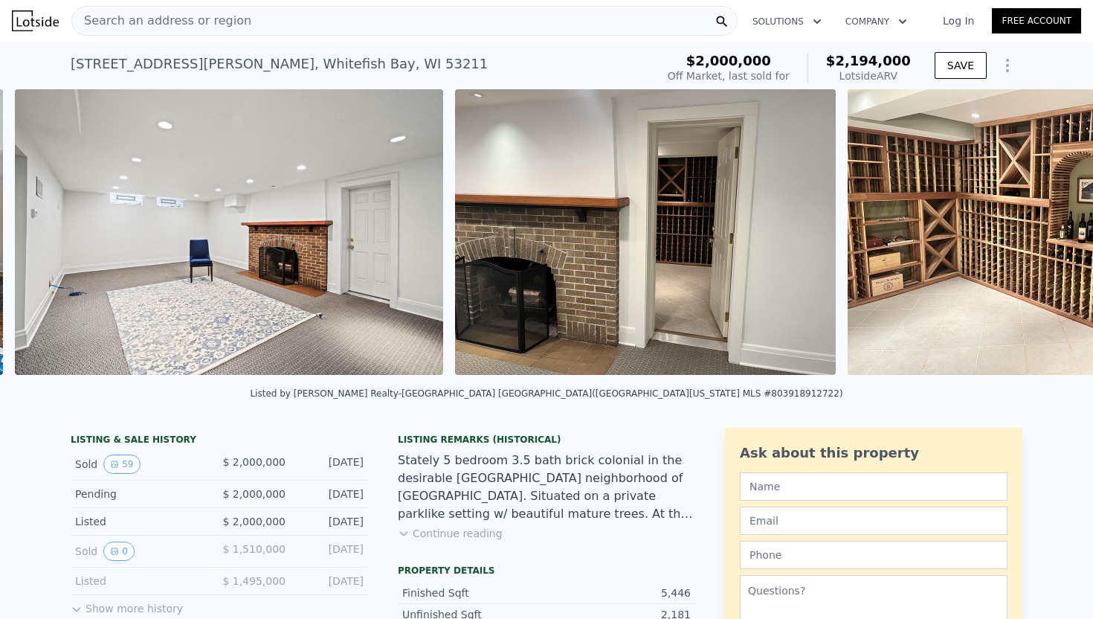
scroll to position [0, 15885]
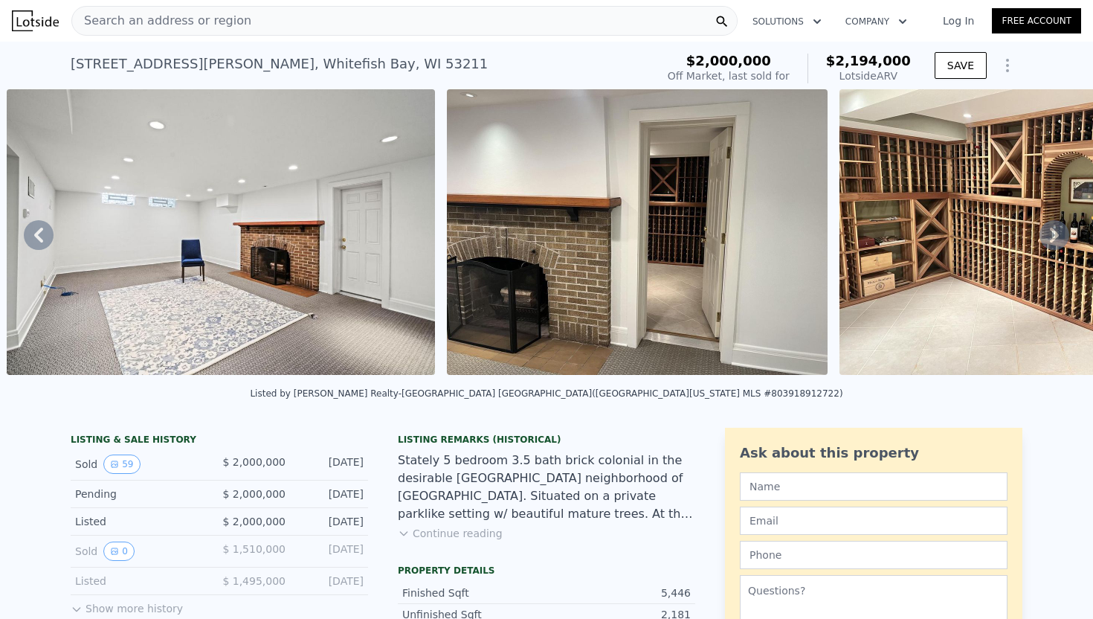
click at [1054, 233] on icon at bounding box center [1054, 235] width 30 height 30
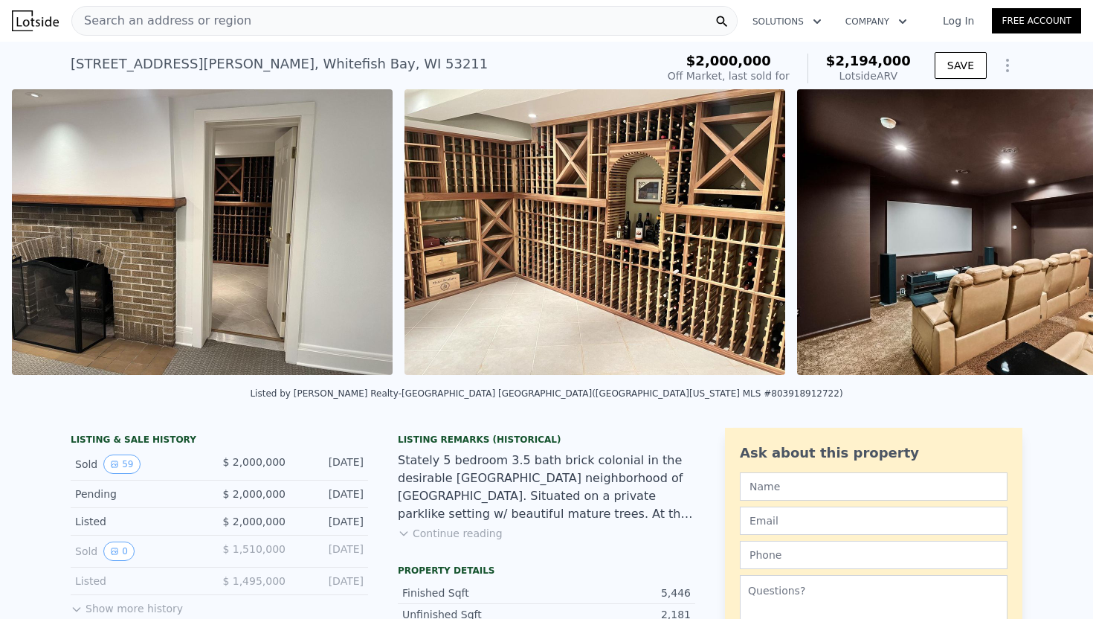
scroll to position [0, 16326]
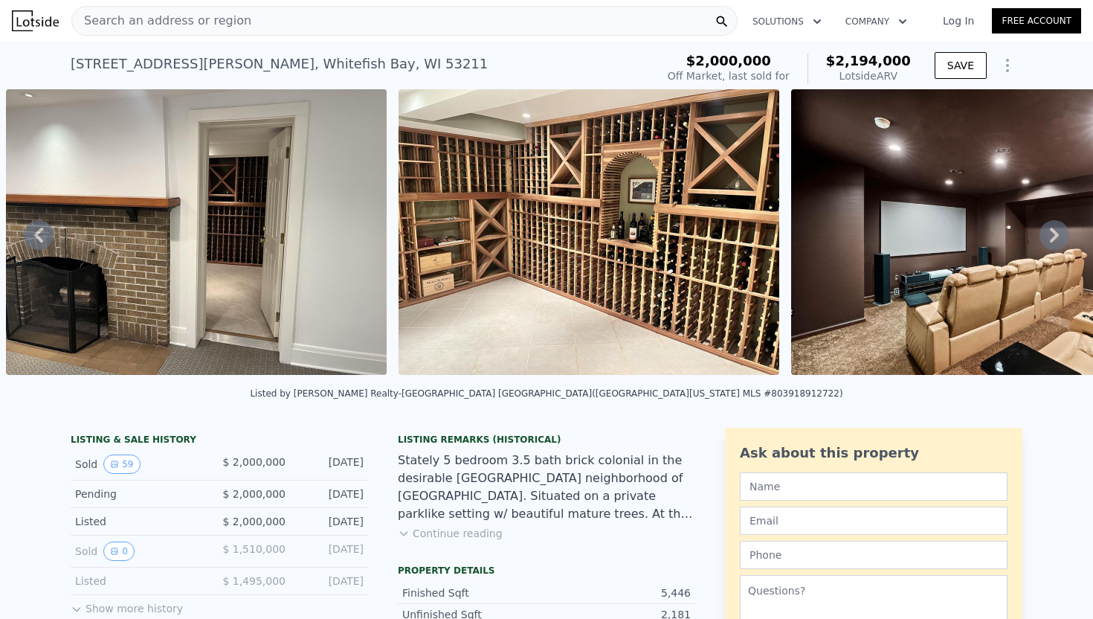
click at [1054, 233] on icon at bounding box center [1054, 235] width 30 height 30
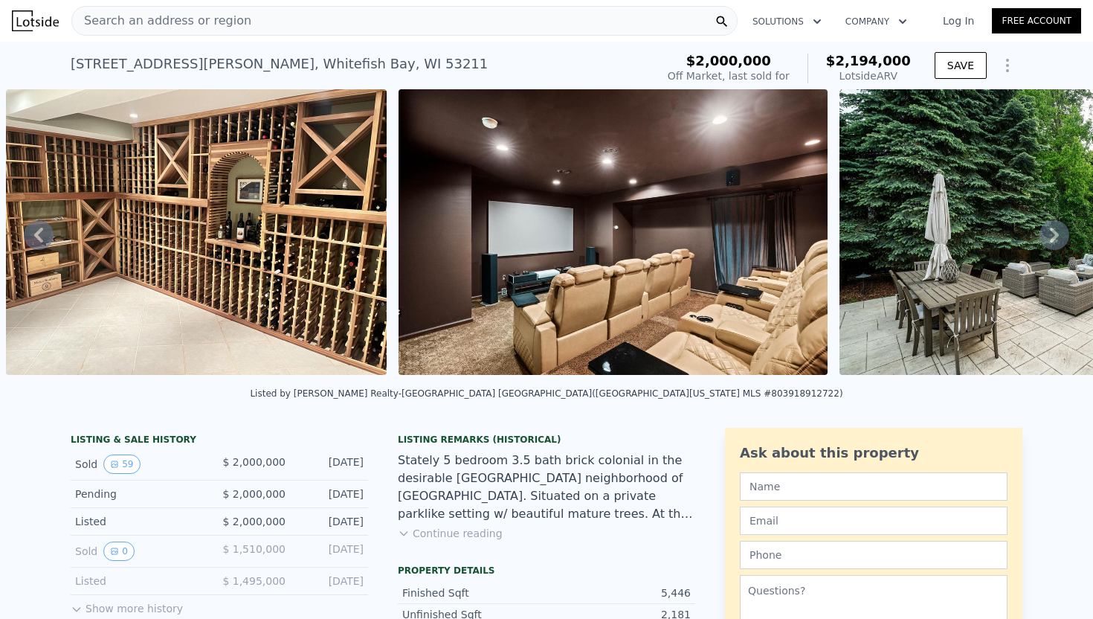
click at [1054, 233] on icon at bounding box center [1054, 235] width 30 height 30
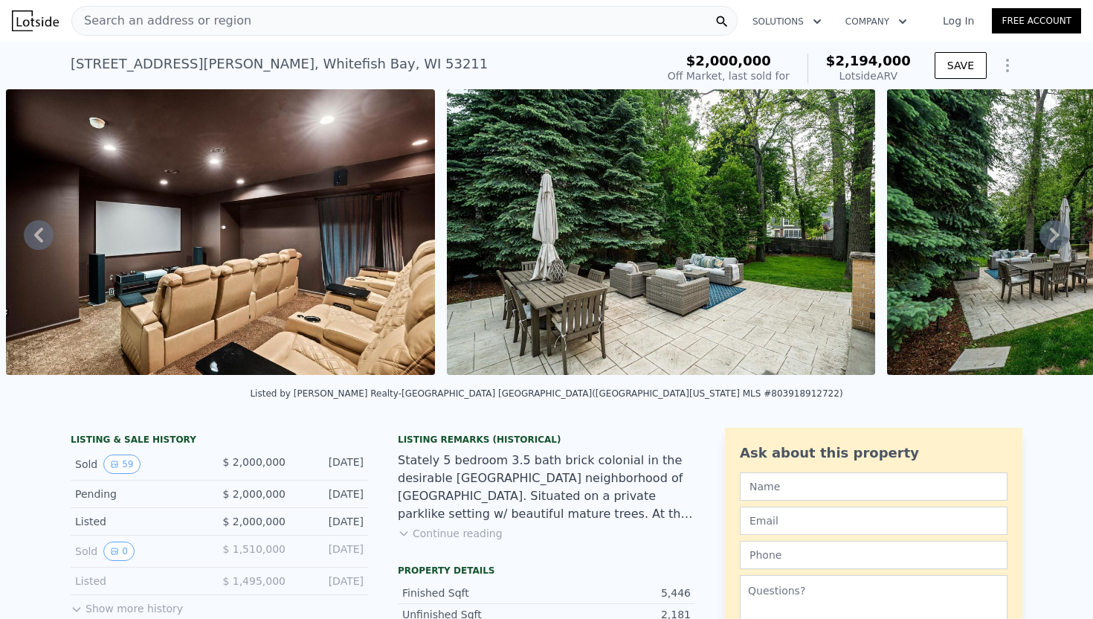
click at [1054, 233] on icon at bounding box center [1054, 235] width 30 height 30
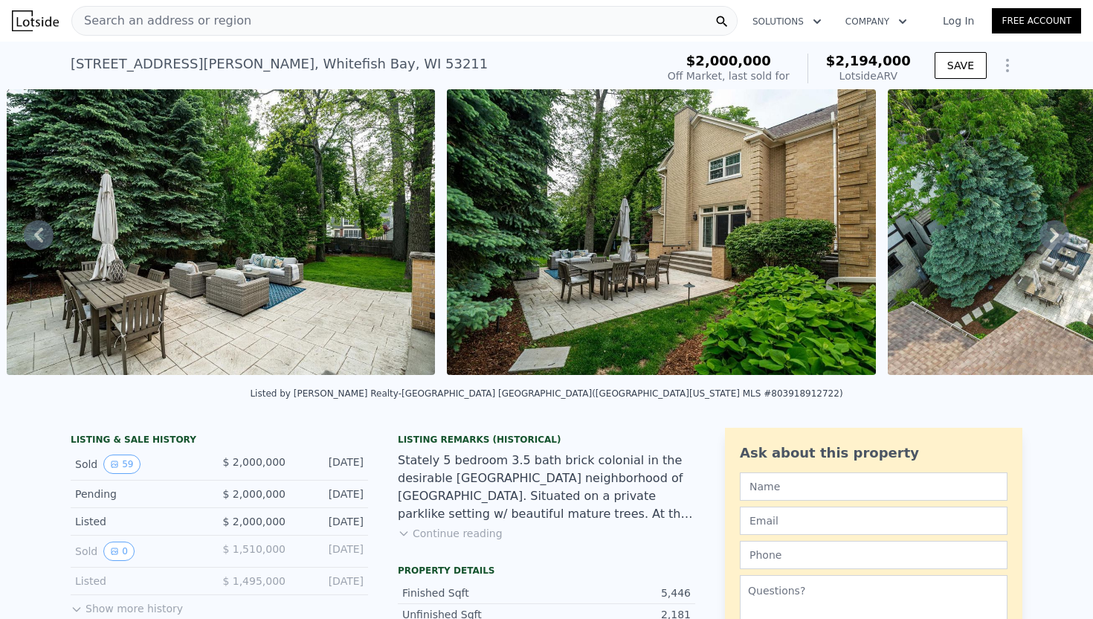
click at [1054, 233] on icon at bounding box center [1054, 235] width 30 height 30
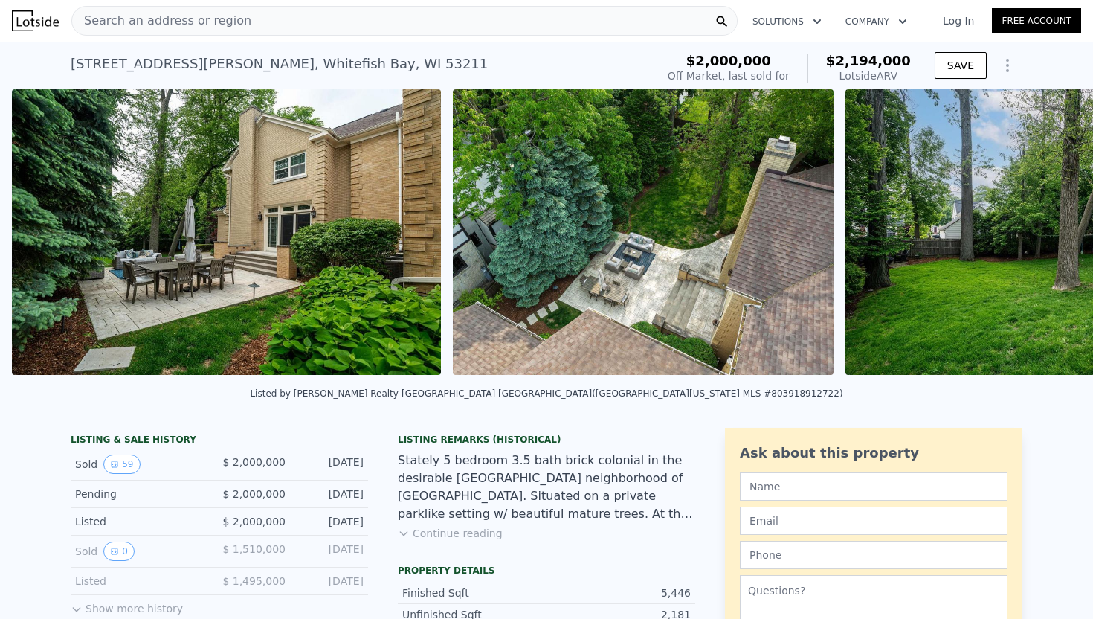
scroll to position [0, 17992]
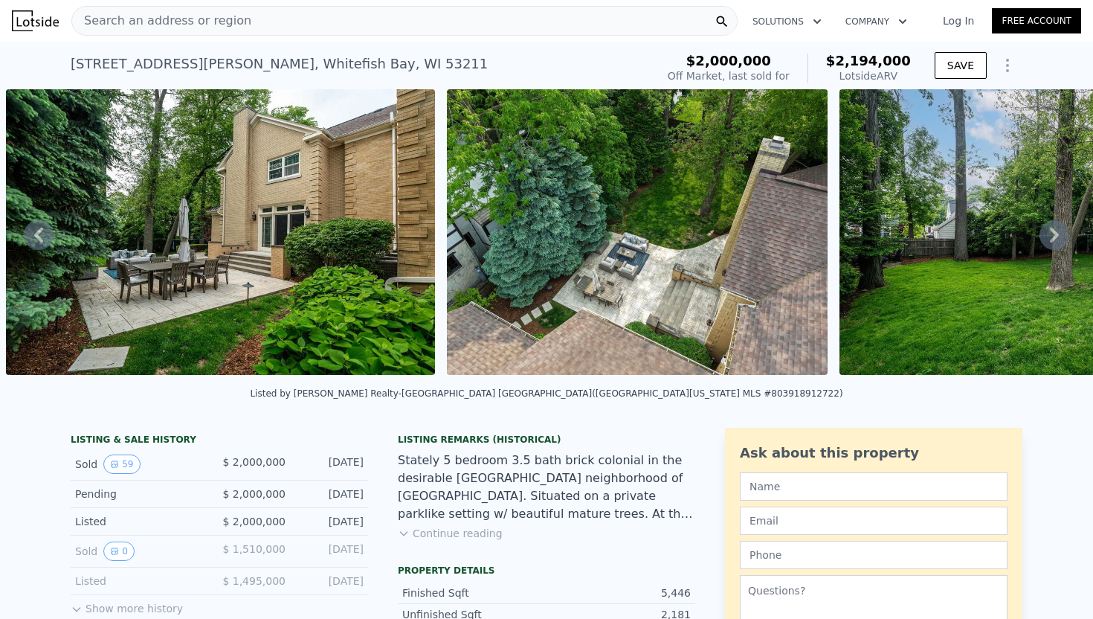
click at [1054, 233] on icon at bounding box center [1054, 235] width 30 height 30
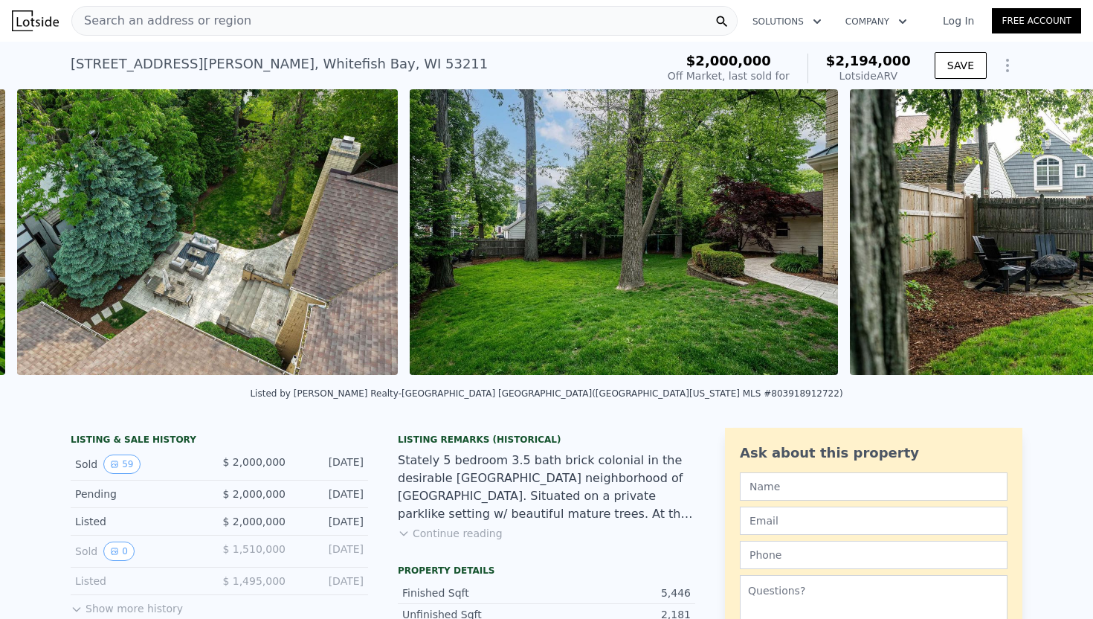
scroll to position [0, 18433]
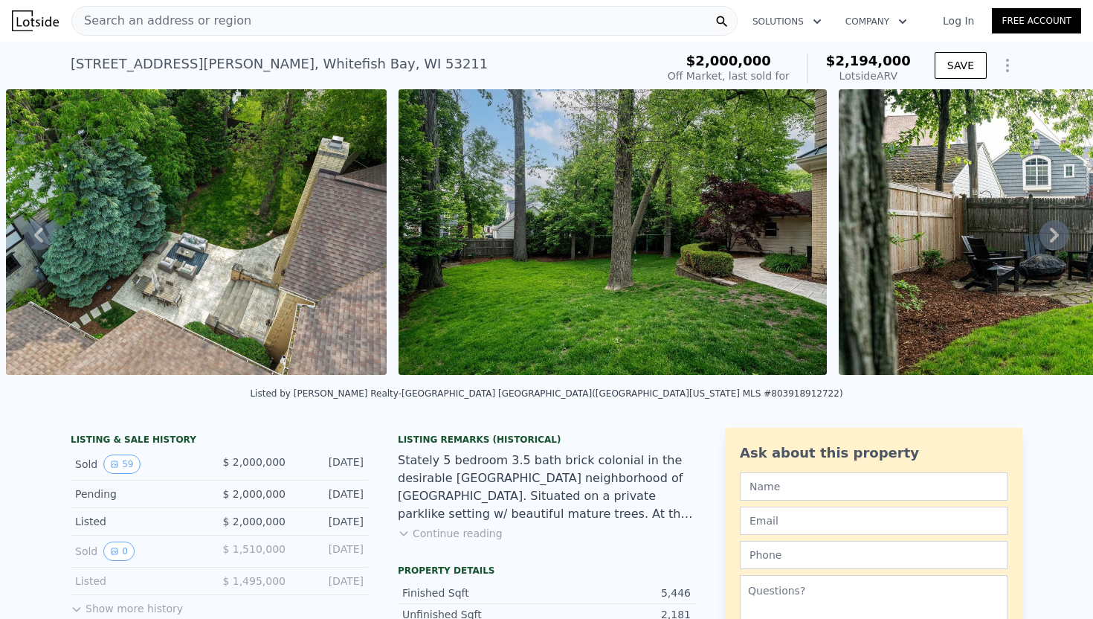
click at [1054, 233] on icon at bounding box center [1054, 235] width 30 height 30
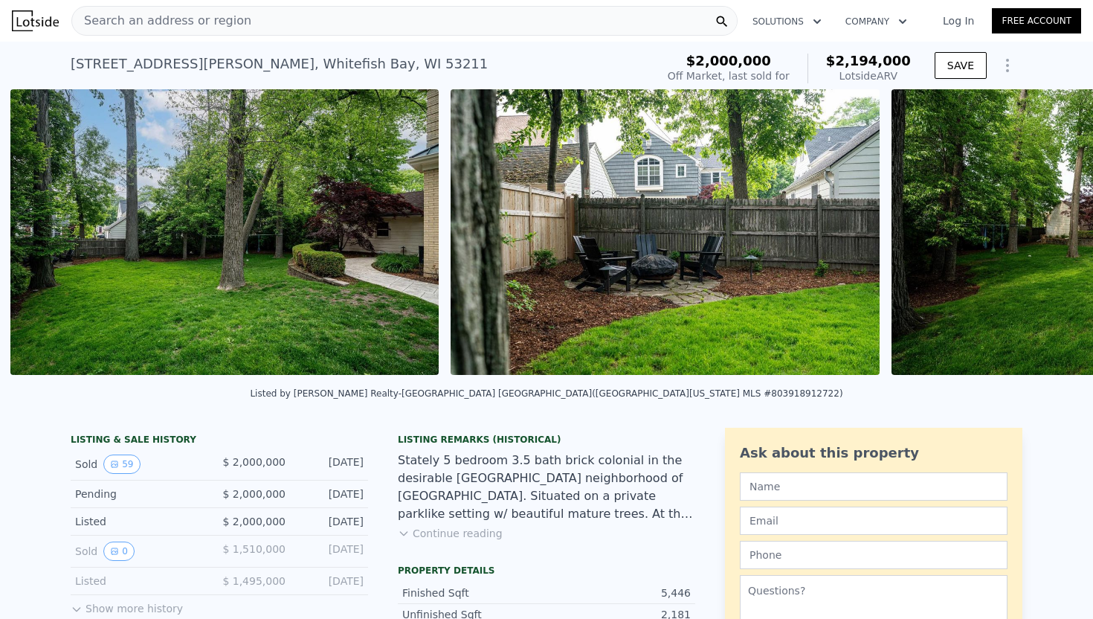
scroll to position [0, 18826]
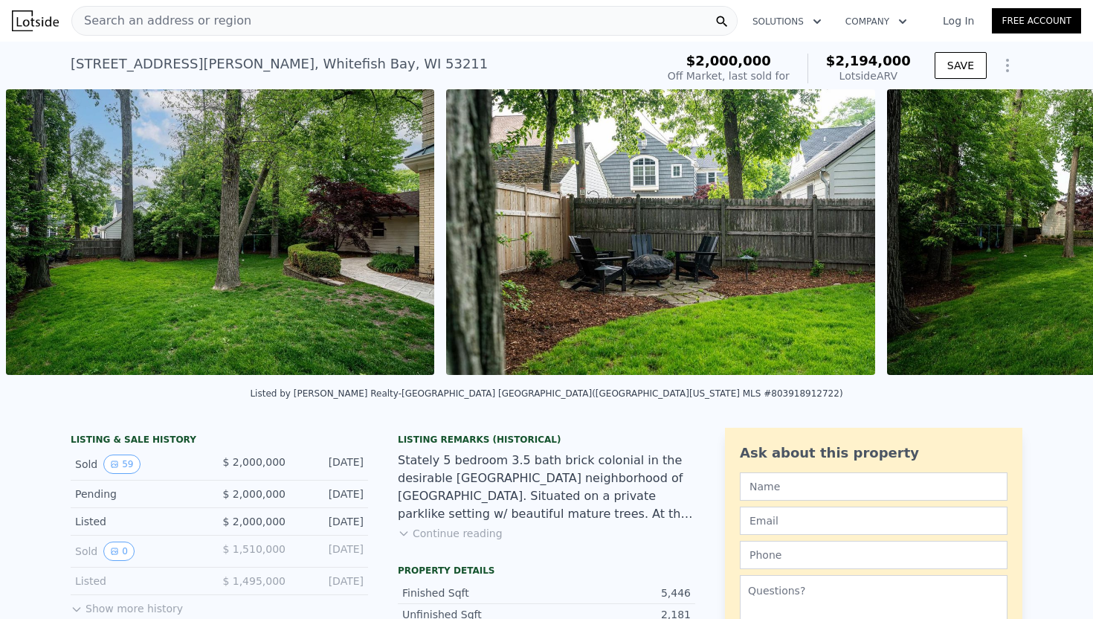
click at [1054, 233] on div "• + − • + − STREET VIEW Loading... SATELLITE VIEW" at bounding box center [546, 234] width 1093 height 291
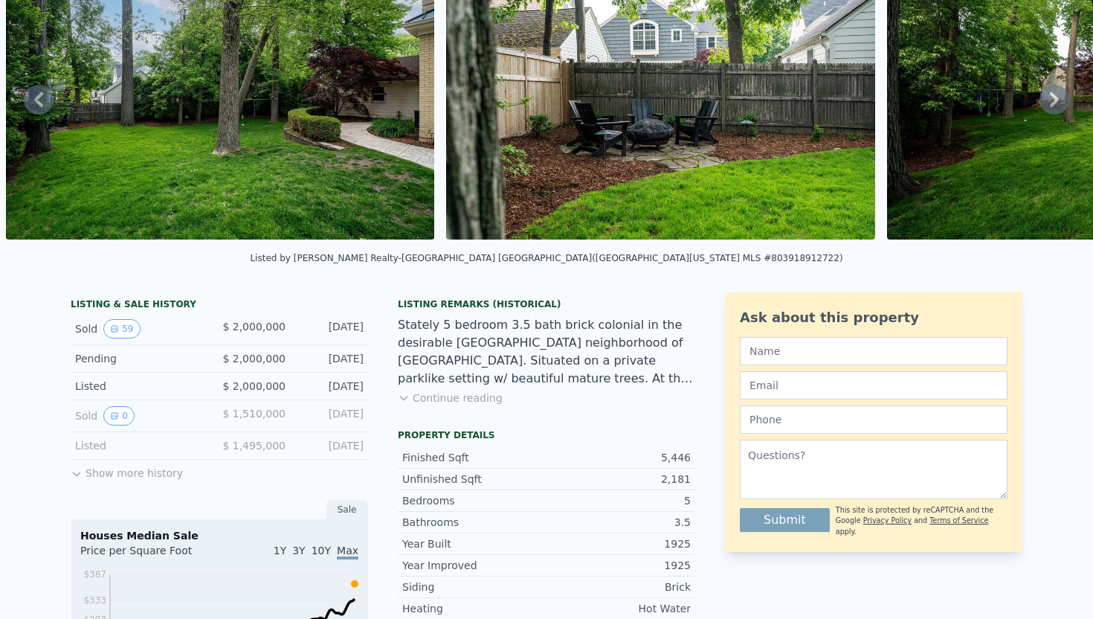
scroll to position [55, 0]
